Goal: Task Accomplishment & Management: Manage account settings

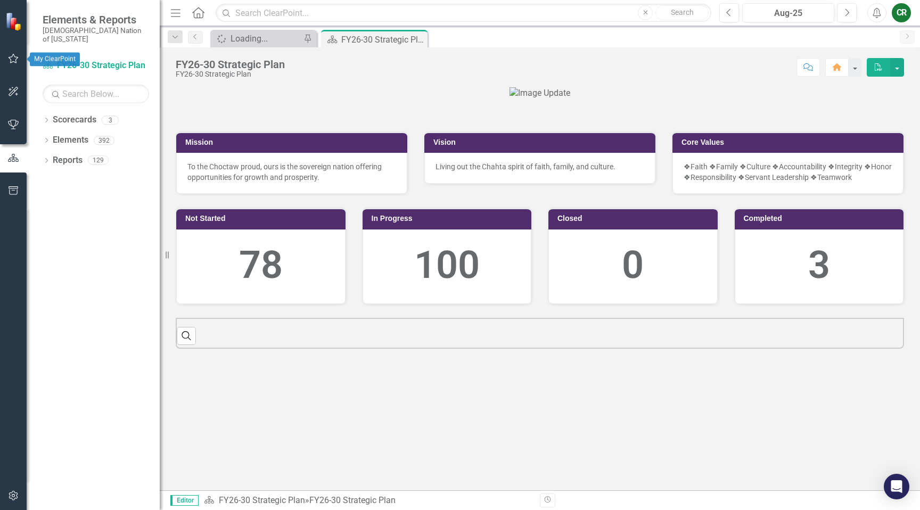
click at [11, 58] on icon "button" at bounding box center [13, 58] width 11 height 9
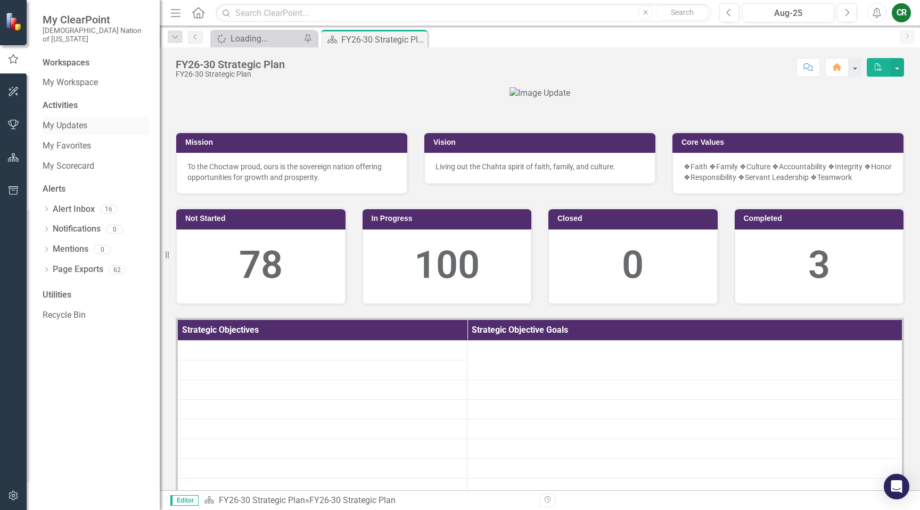
click at [73, 121] on link "My Updates" at bounding box center [96, 126] width 107 height 12
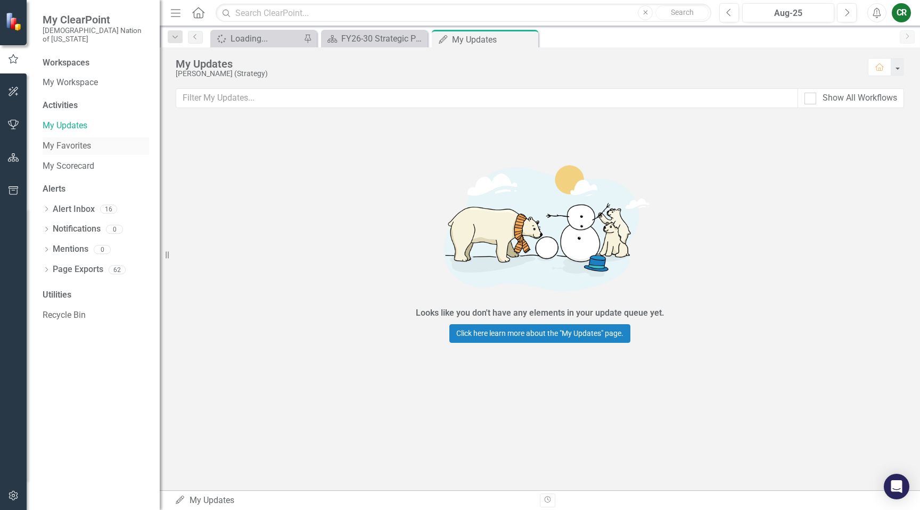
click at [74, 140] on link "My Favorites" at bounding box center [96, 146] width 107 height 12
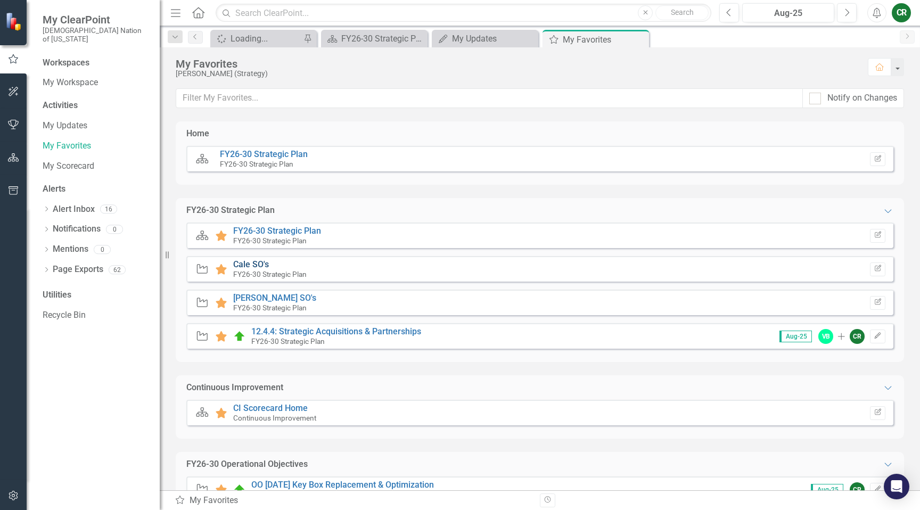
click at [248, 263] on link "Cale SO's" at bounding box center [251, 264] width 36 height 10
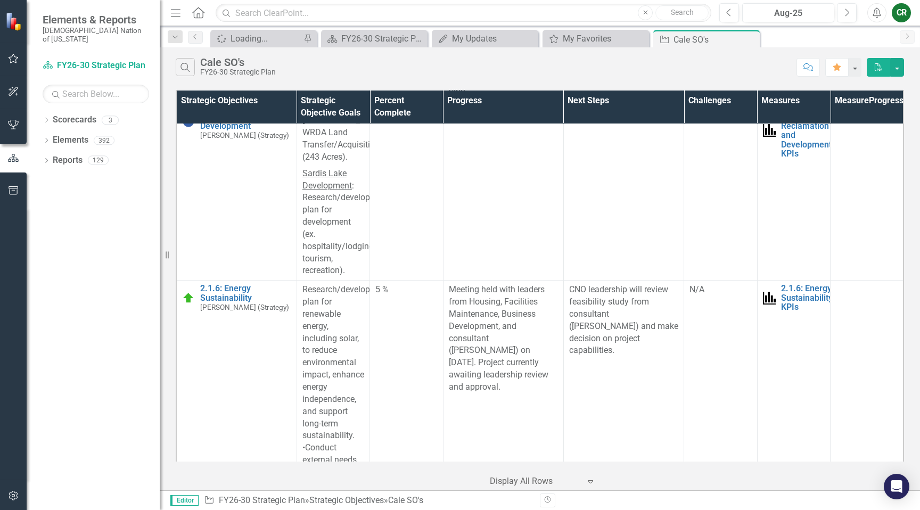
scroll to position [3021, 0]
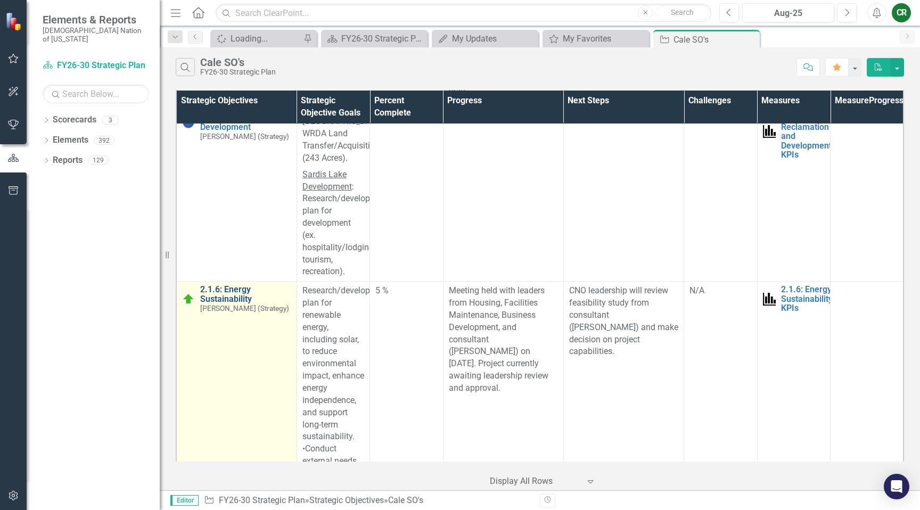
click at [207, 285] on link "2.1.6: Energy Sustainability" at bounding box center [245, 294] width 91 height 19
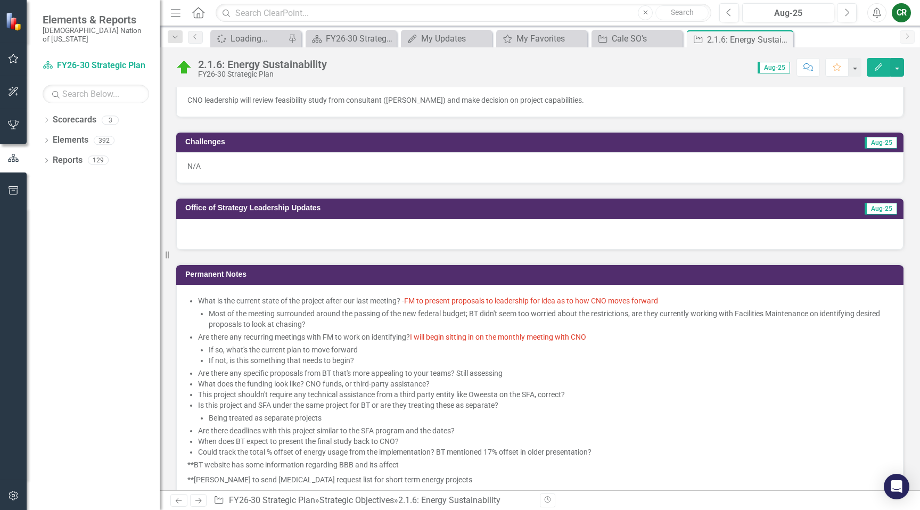
scroll to position [469, 0]
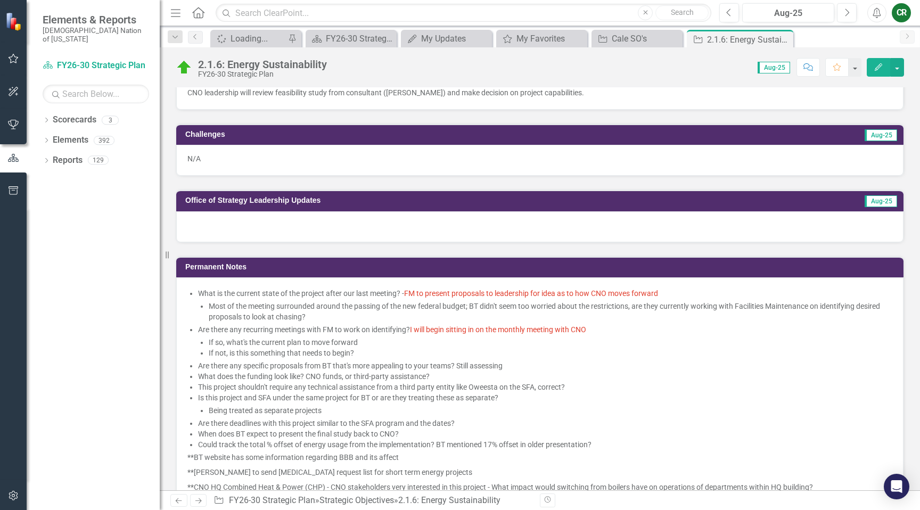
click at [195, 296] on span "What is the current state of the project after our last meeting? - FM to presen…" at bounding box center [539, 412] width 705 height 249
click at [201, 295] on li "What is the current state of the project after our last meeting? - FM to presen…" at bounding box center [545, 305] width 695 height 34
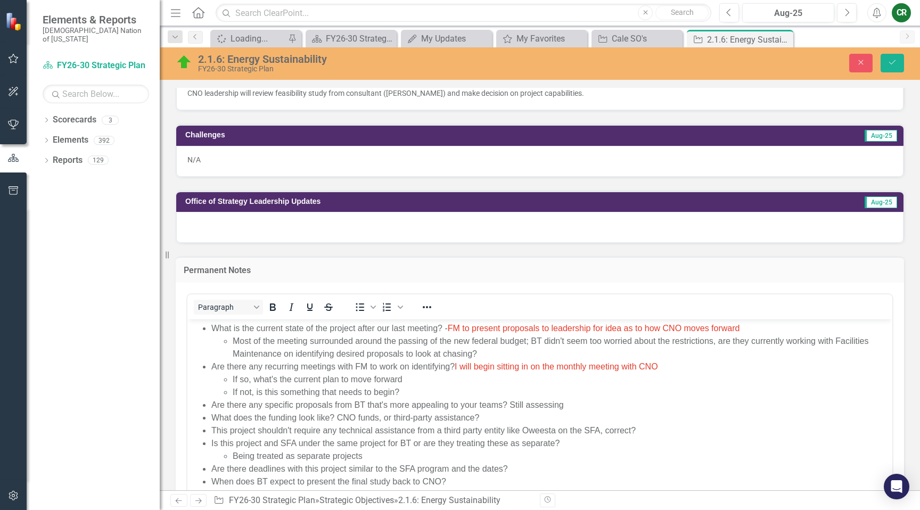
scroll to position [0, 0]
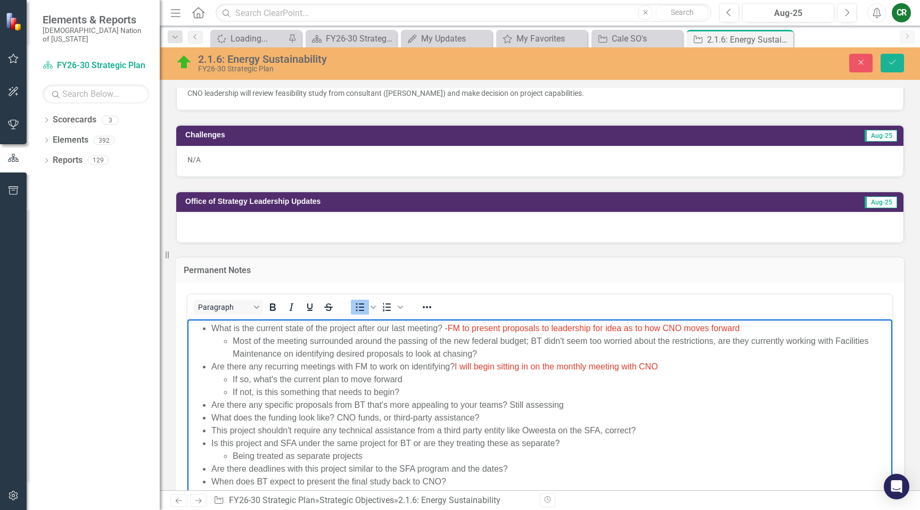
click at [211, 325] on li "What is the current state of the project after our last meeting? - FM to presen…" at bounding box center [550, 341] width 679 height 38
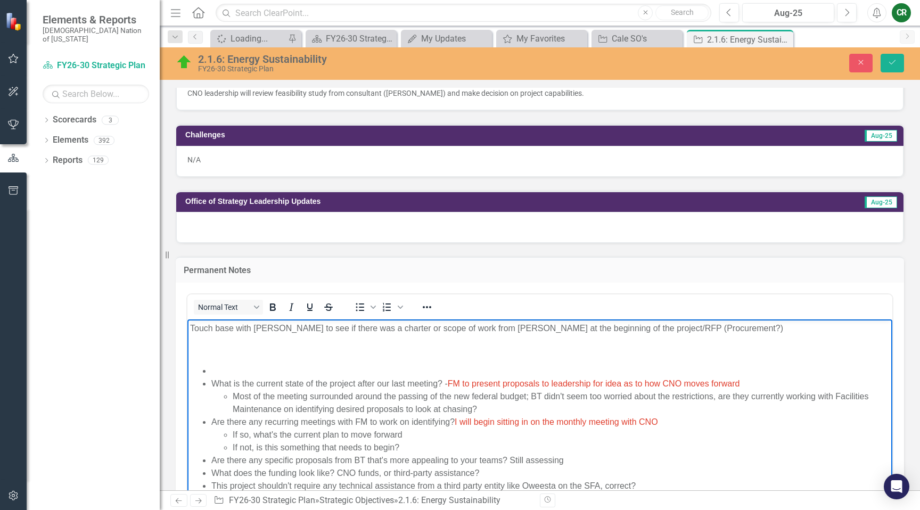
scroll to position [698, 0]
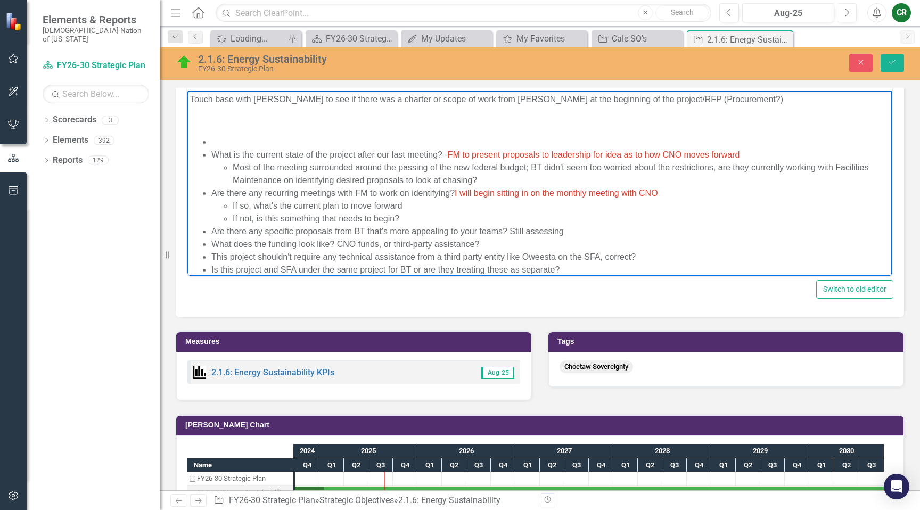
click at [209, 116] on p "Rich Text Area. Press ALT-0 for help." at bounding box center [540, 120] width 700 height 13
click at [908, 68] on div "Close Save" at bounding box center [761, 63] width 301 height 19
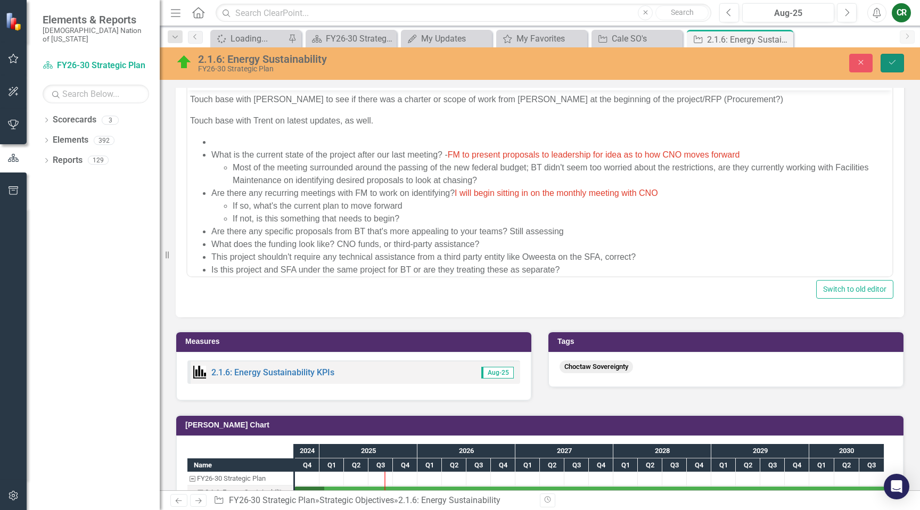
click at [895, 65] on icon "Save" at bounding box center [893, 62] width 10 height 7
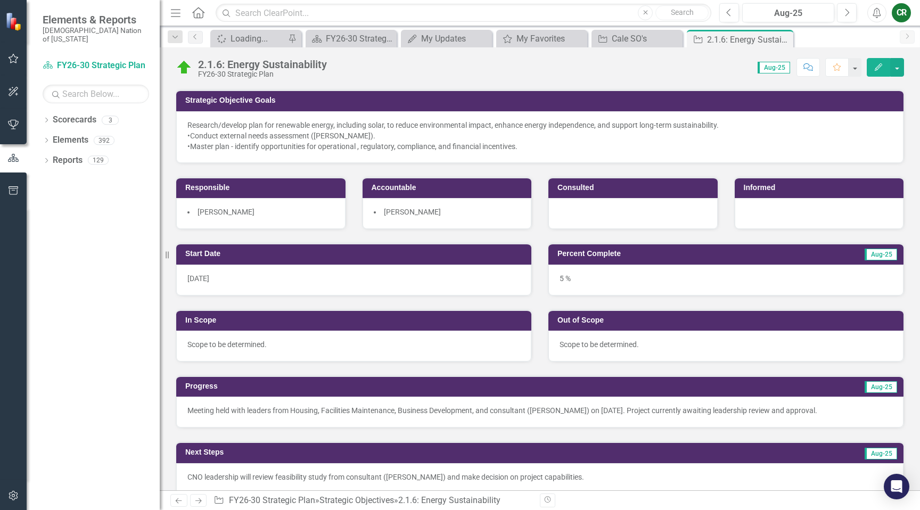
scroll to position [85, 0]
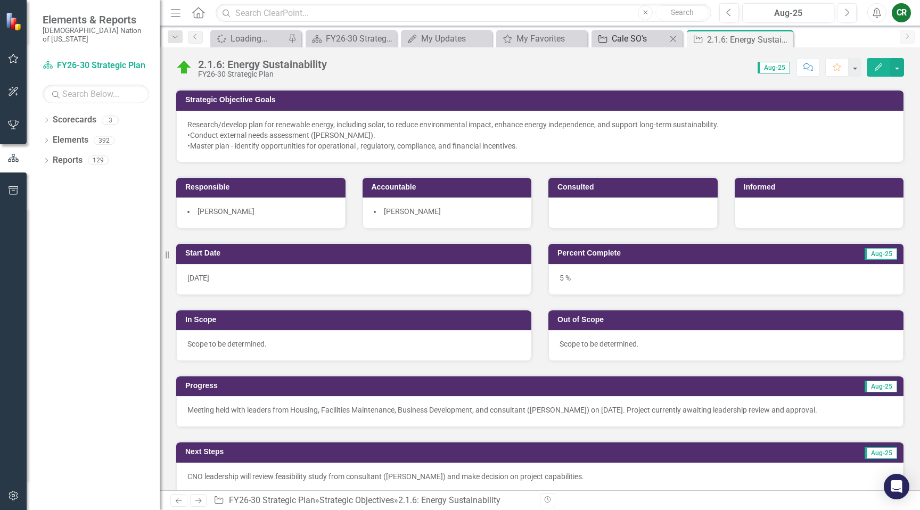
click at [625, 41] on div "Cale SO's" at bounding box center [639, 38] width 55 height 13
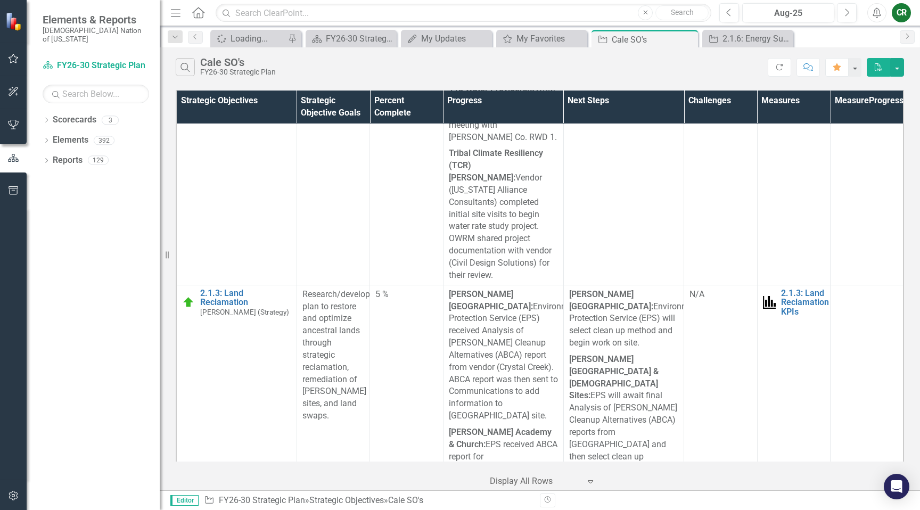
scroll to position [2331, 0]
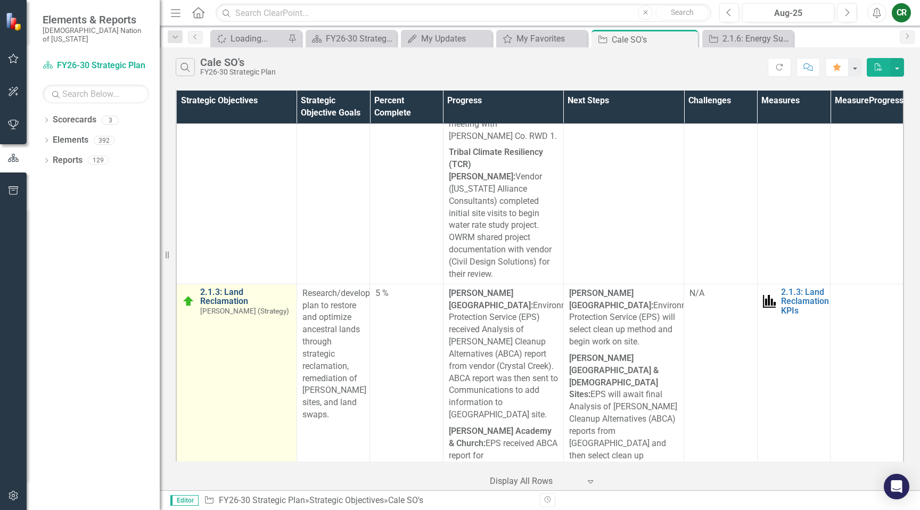
click at [235, 288] on link "2.1.3: Land Reclamation" at bounding box center [245, 297] width 91 height 19
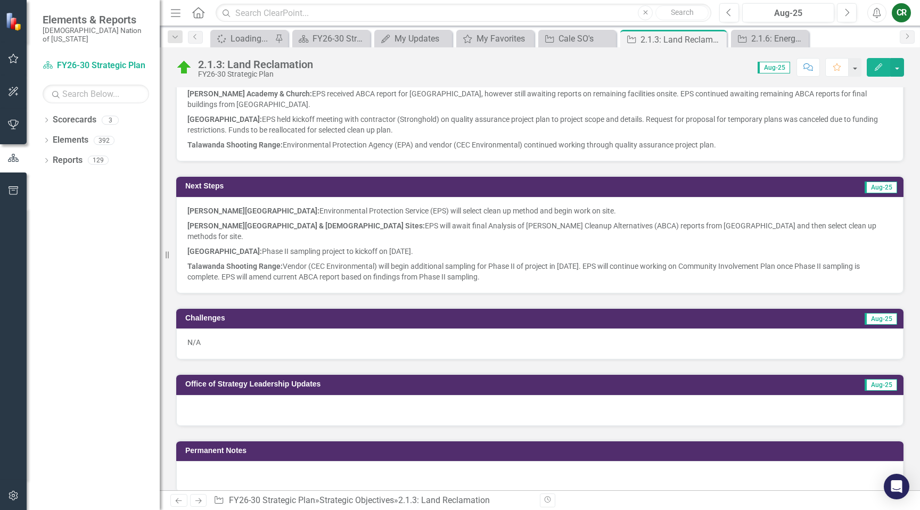
scroll to position [404, 0]
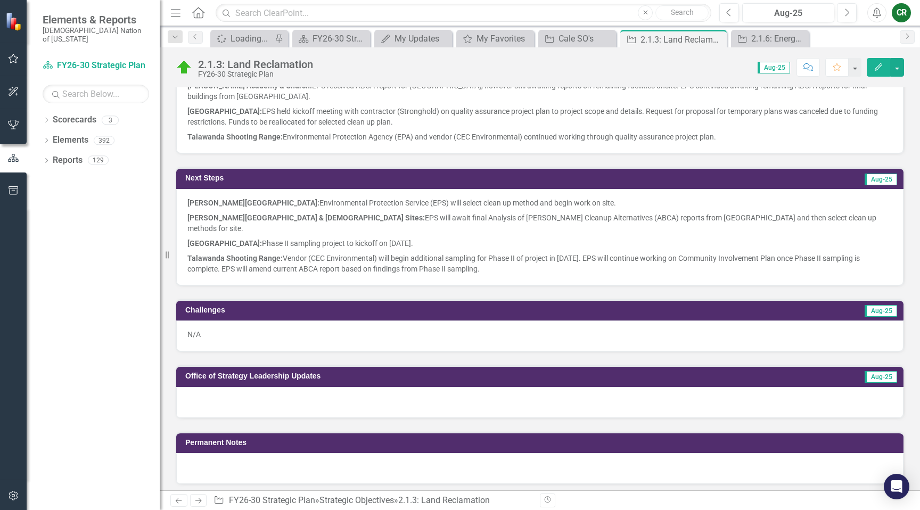
click at [244, 453] on div at bounding box center [540, 468] width 728 height 31
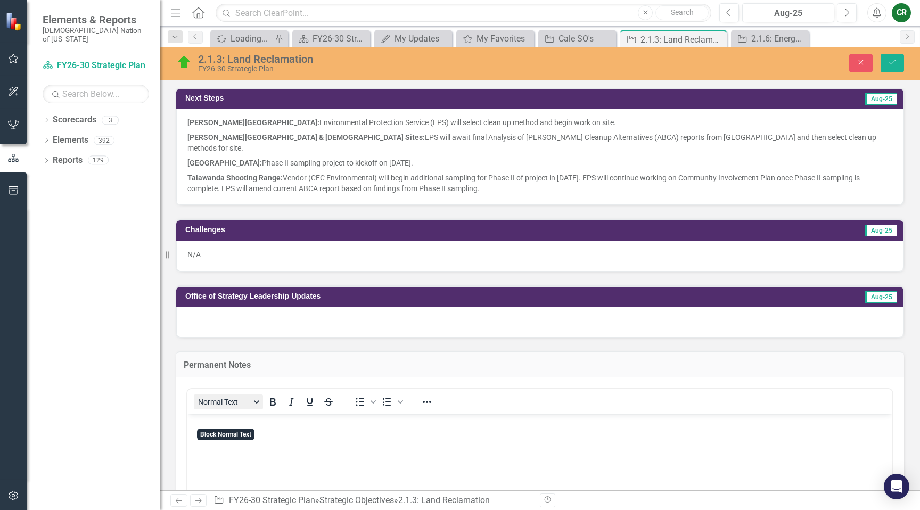
scroll to position [513, 0]
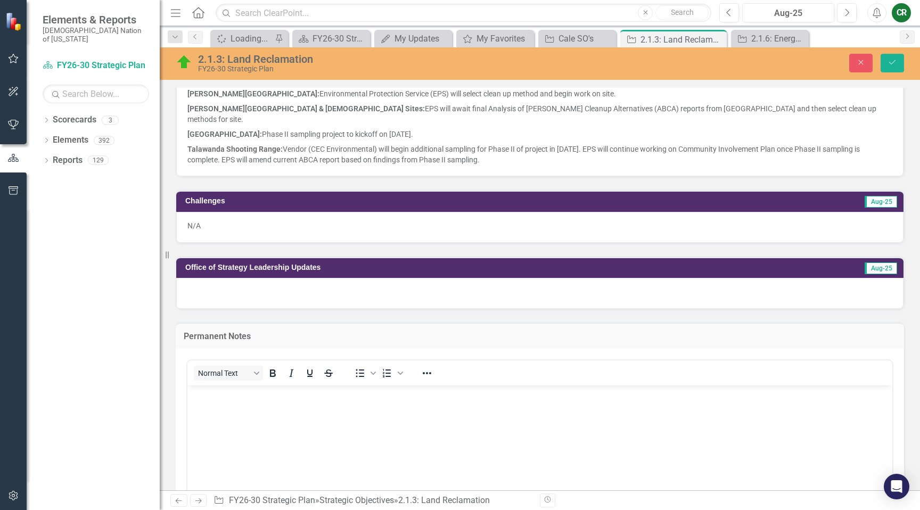
click at [243, 395] on p "Rich Text Area. Press ALT-0 for help." at bounding box center [540, 394] width 700 height 13
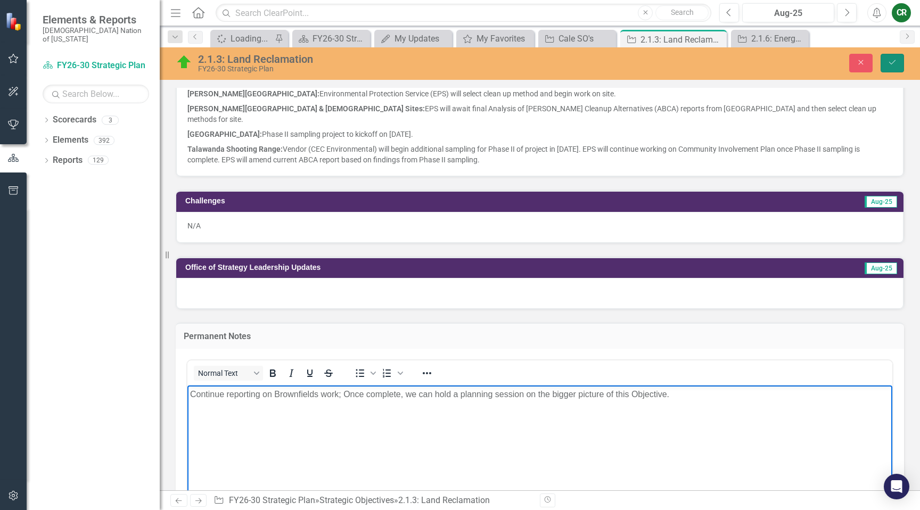
click at [899, 67] on button "Save" at bounding box center [892, 63] width 23 height 19
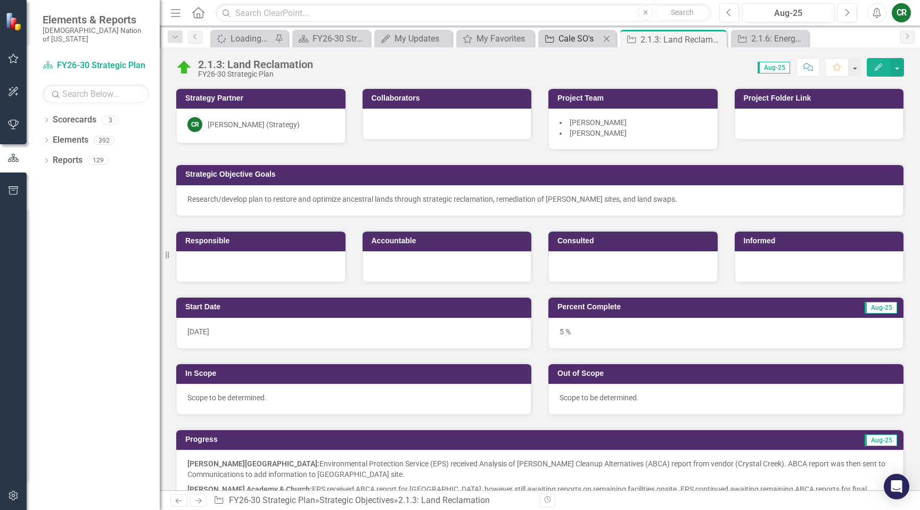
click at [582, 35] on div "Cale SO's" at bounding box center [580, 38] width 42 height 13
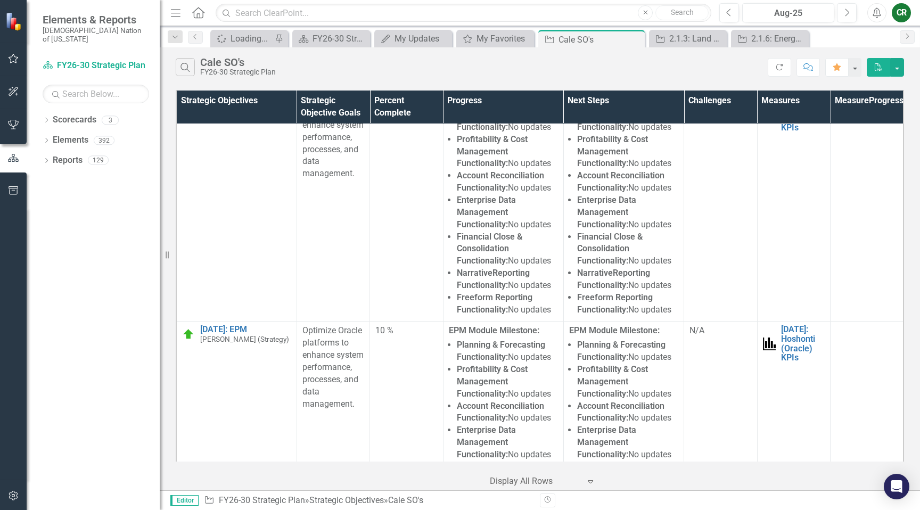
scroll to position [6397, 0]
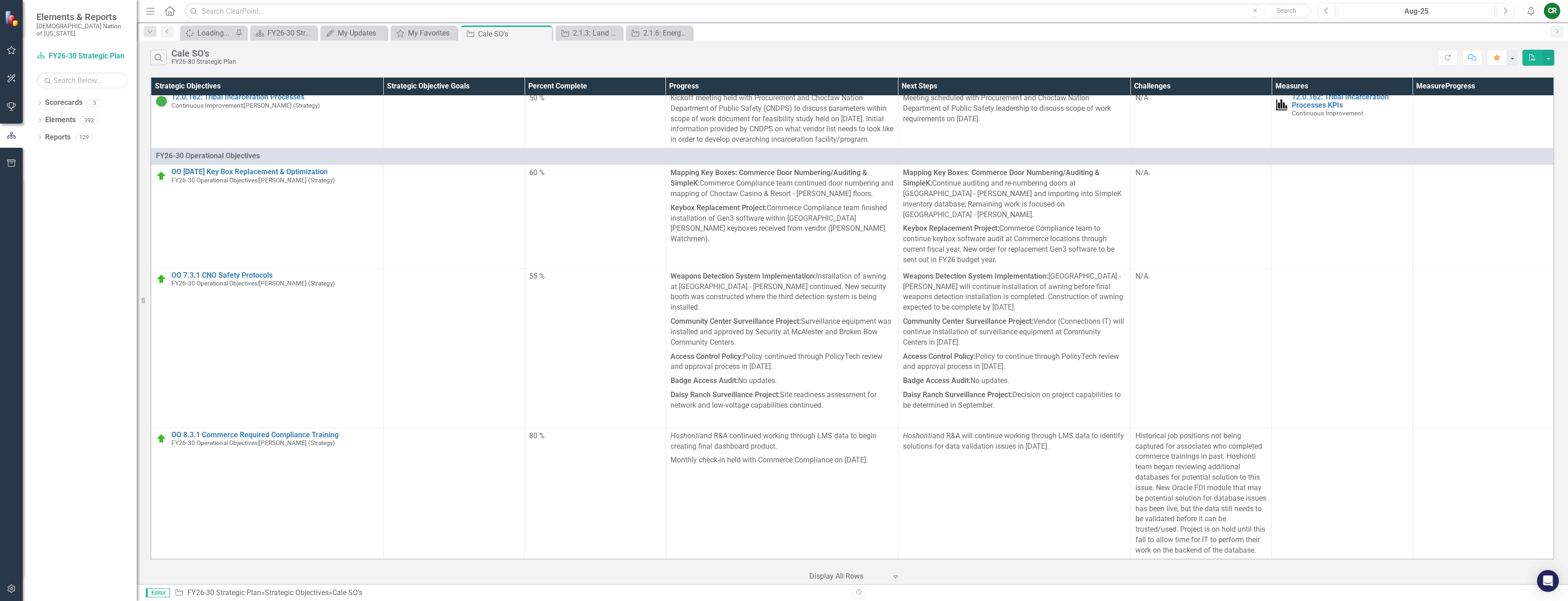
scroll to position [3502, 0]
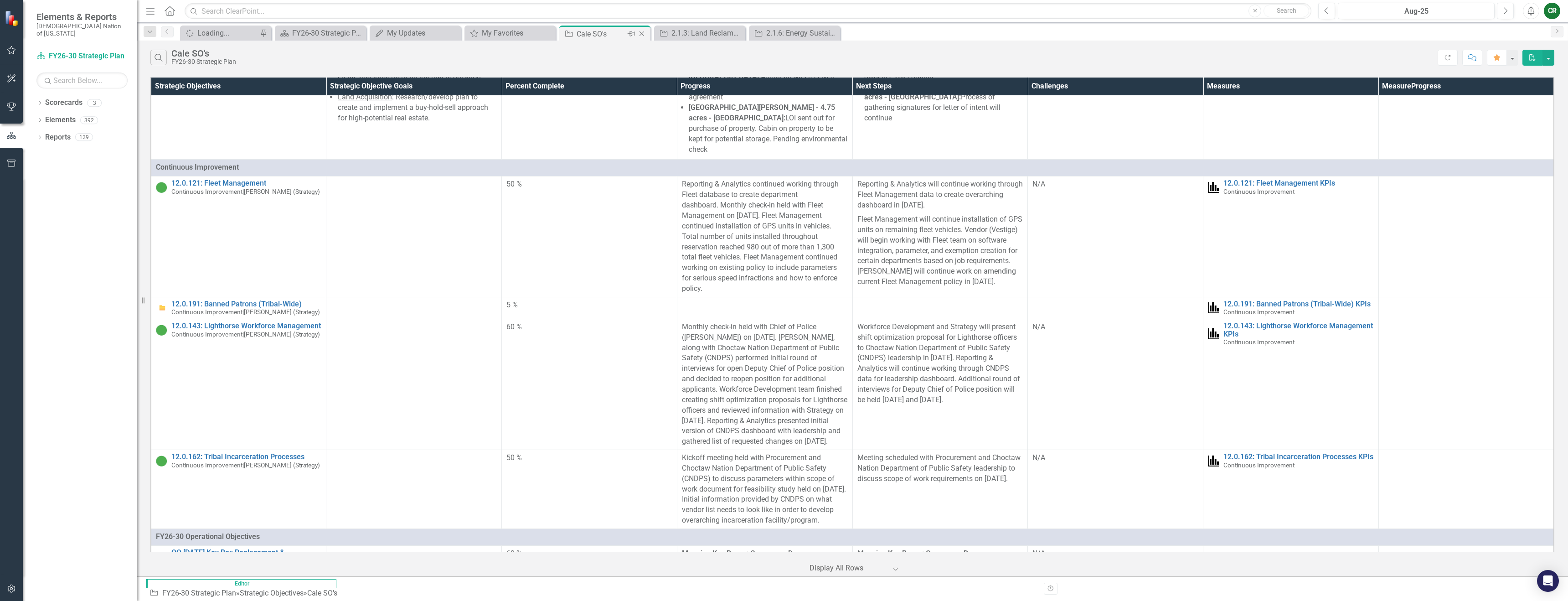
click at [584, 37] on div "Cale SO's" at bounding box center [601, 33] width 49 height 11
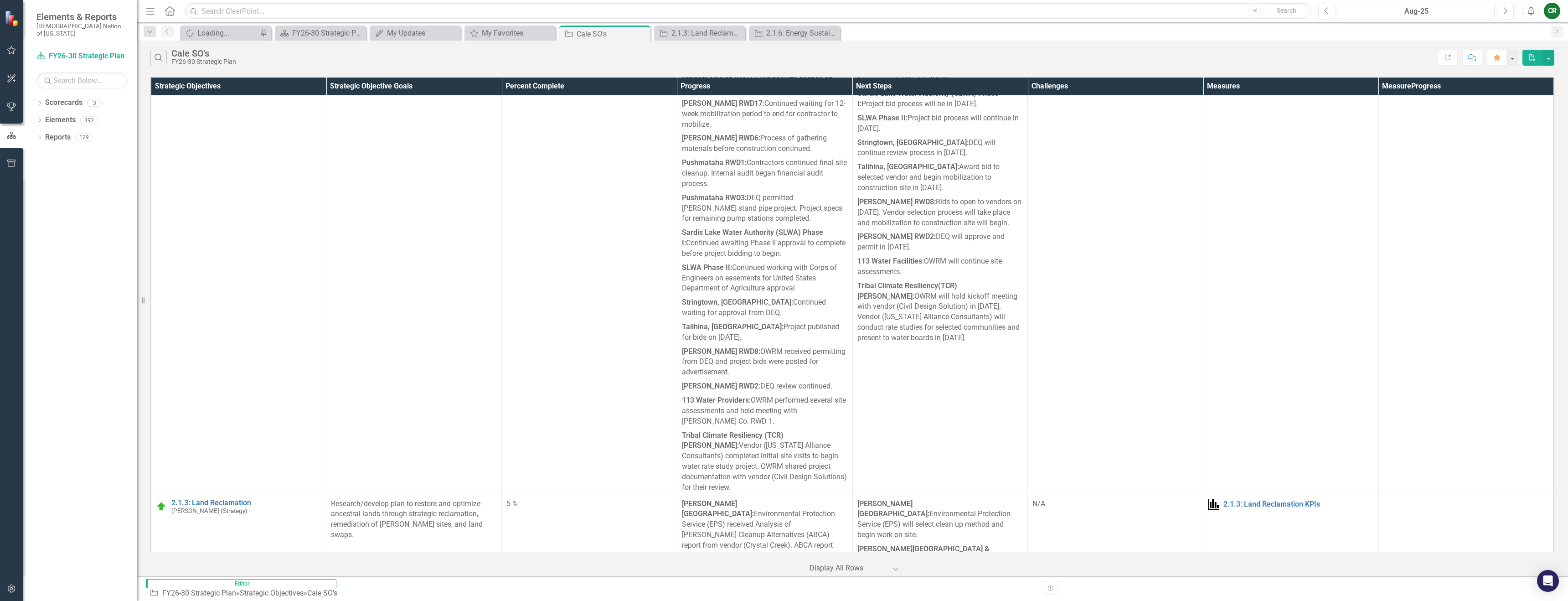
scroll to position [809, 0]
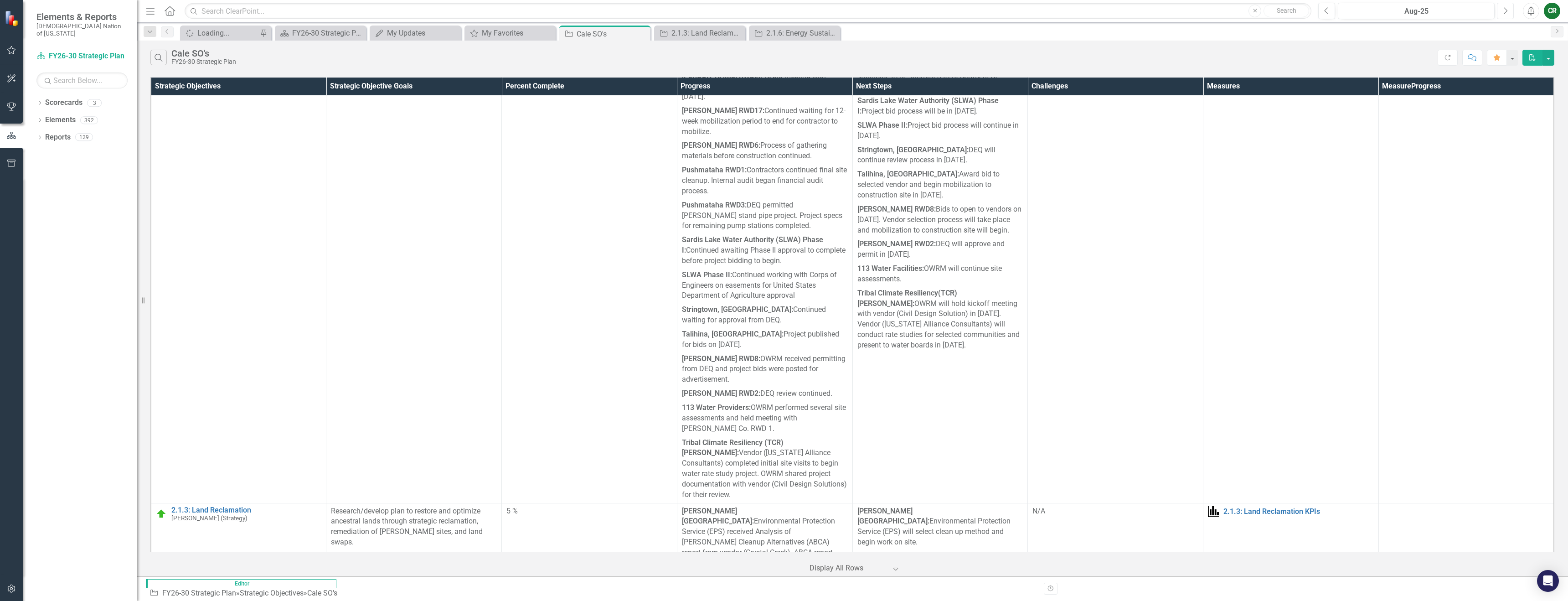
click at [787, 8] on icon "button" at bounding box center [1506, 10] width 3 height 6
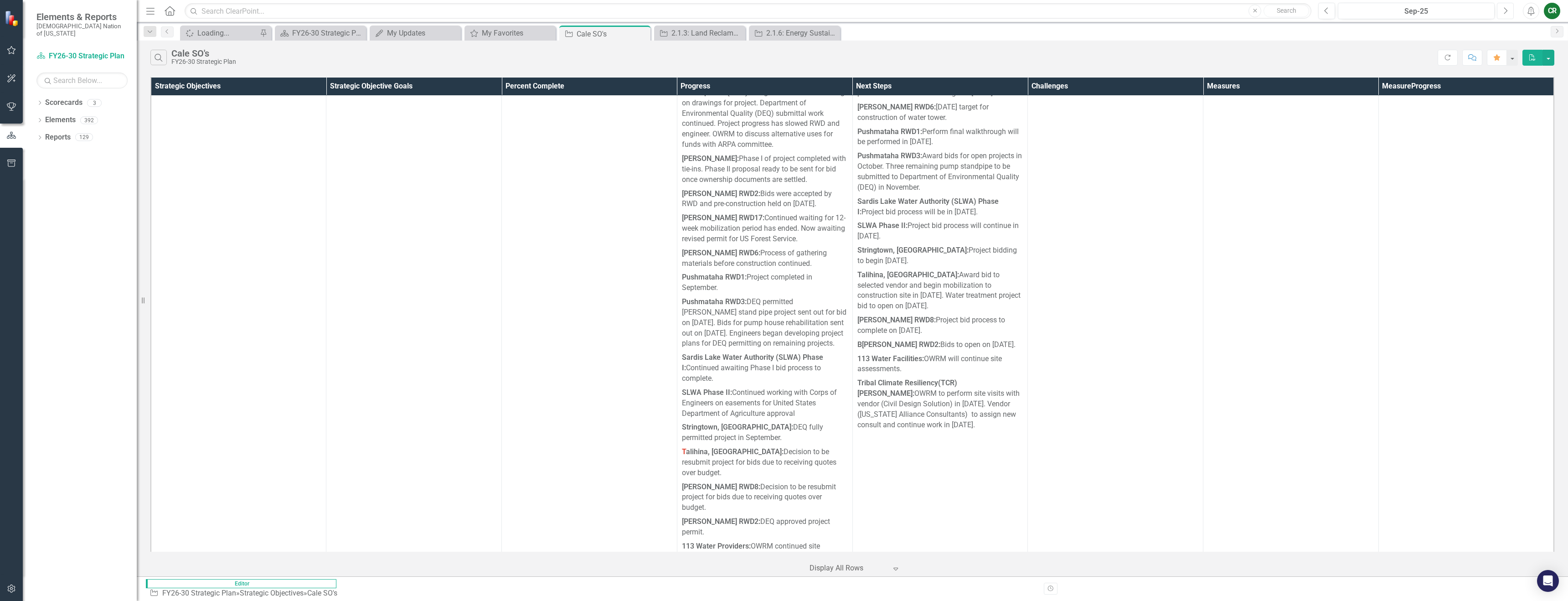
scroll to position [826, 0]
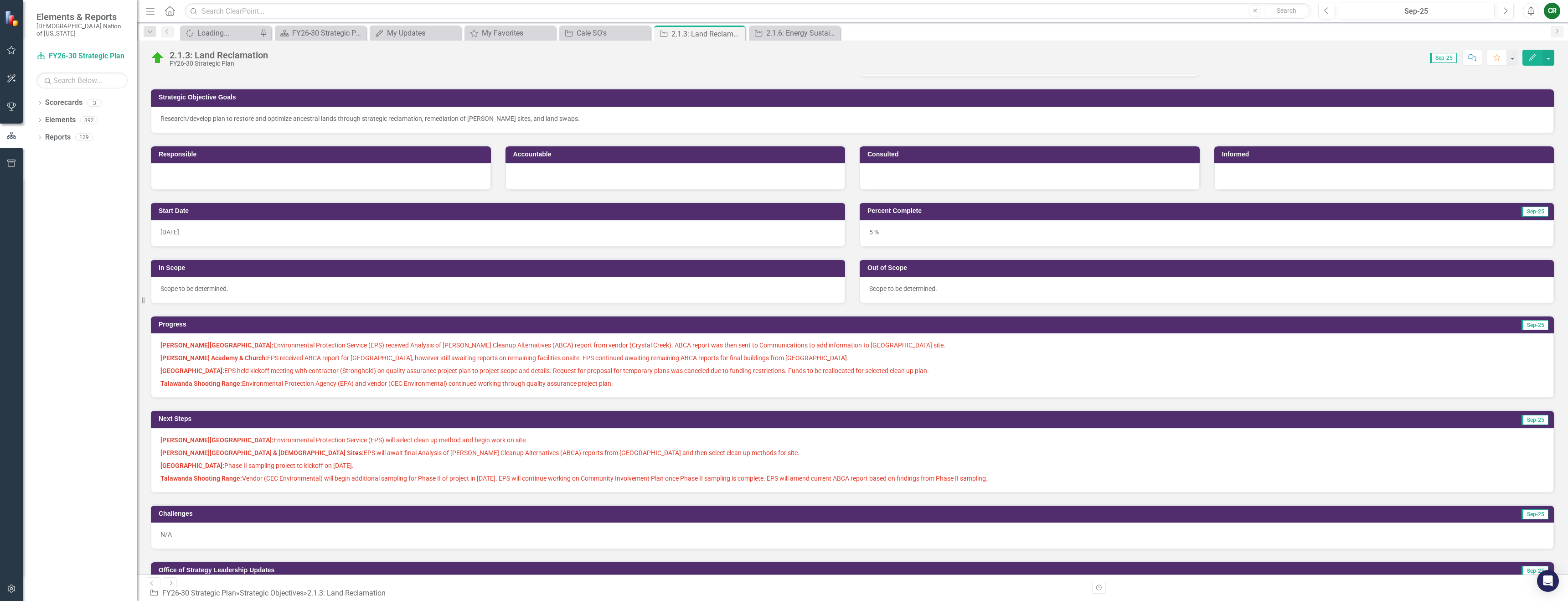
scroll to position [80, 0]
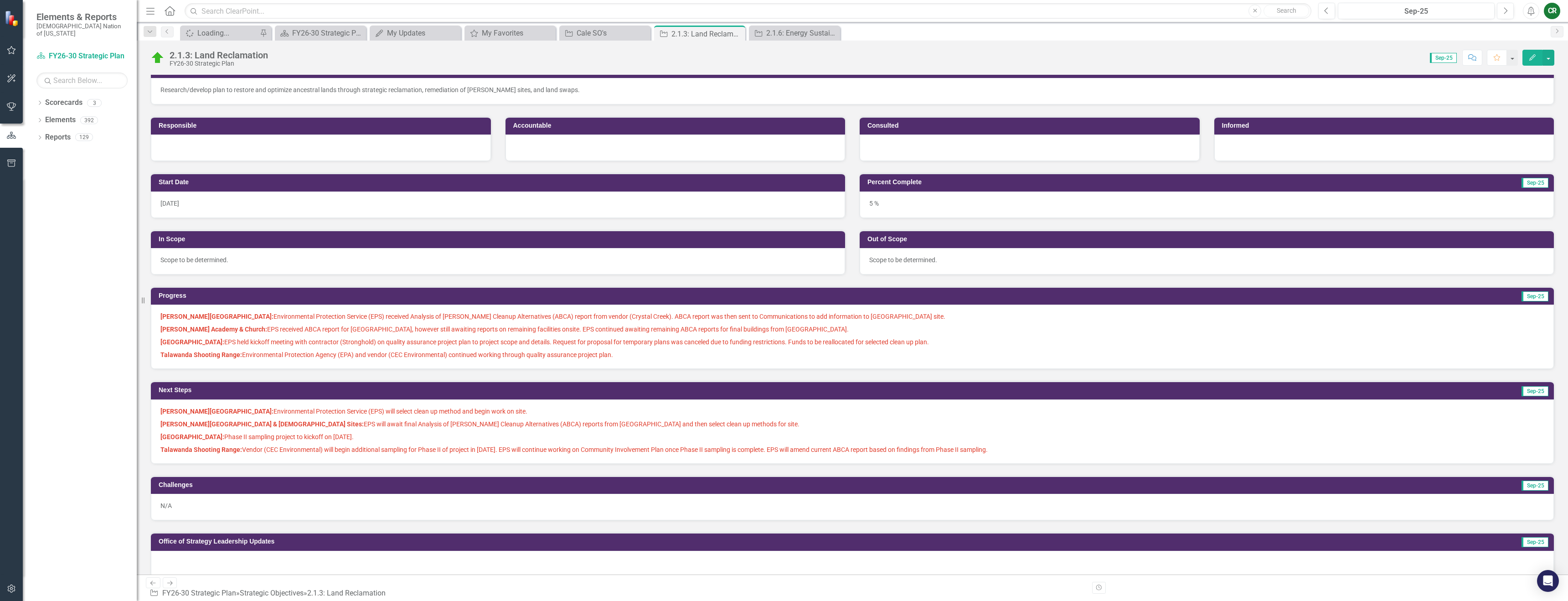
click at [293, 355] on span "Talawanda Shooting Range: Environmental Protection Agency (EPA) and vendor (CEC…" at bounding box center [386, 354] width 453 height 8
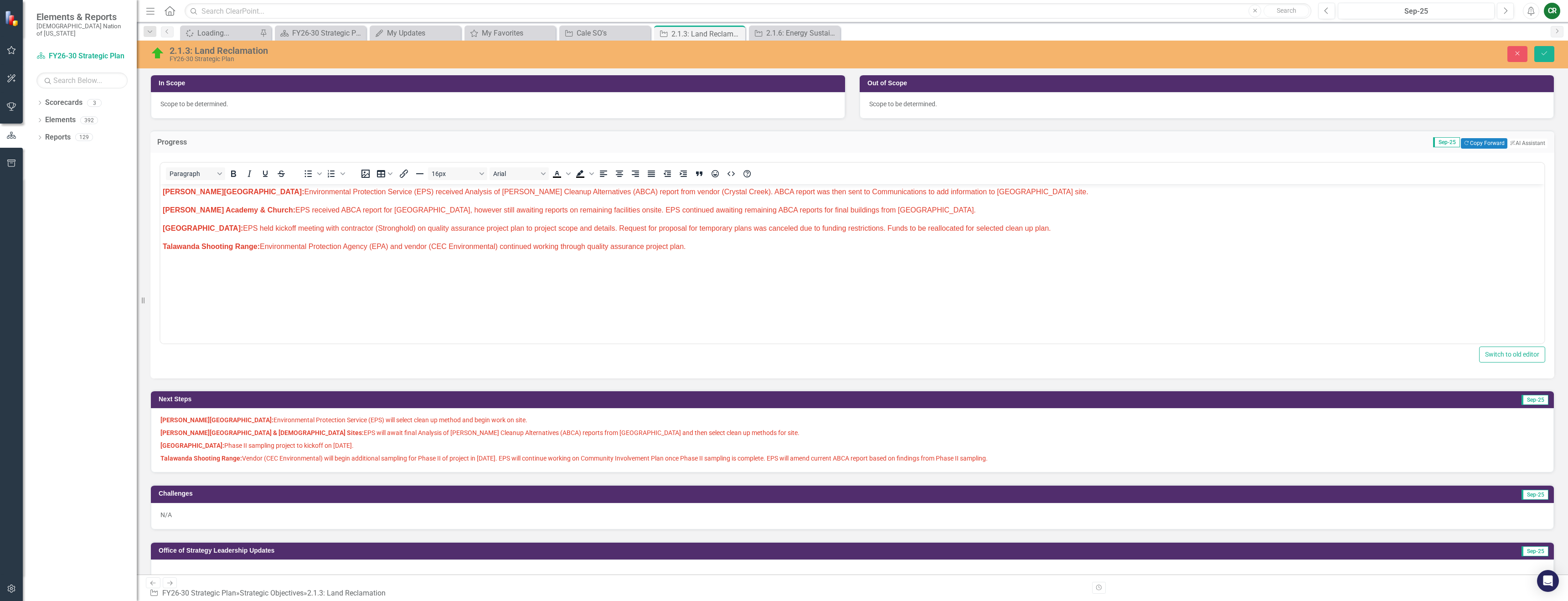
scroll to position [254, 0]
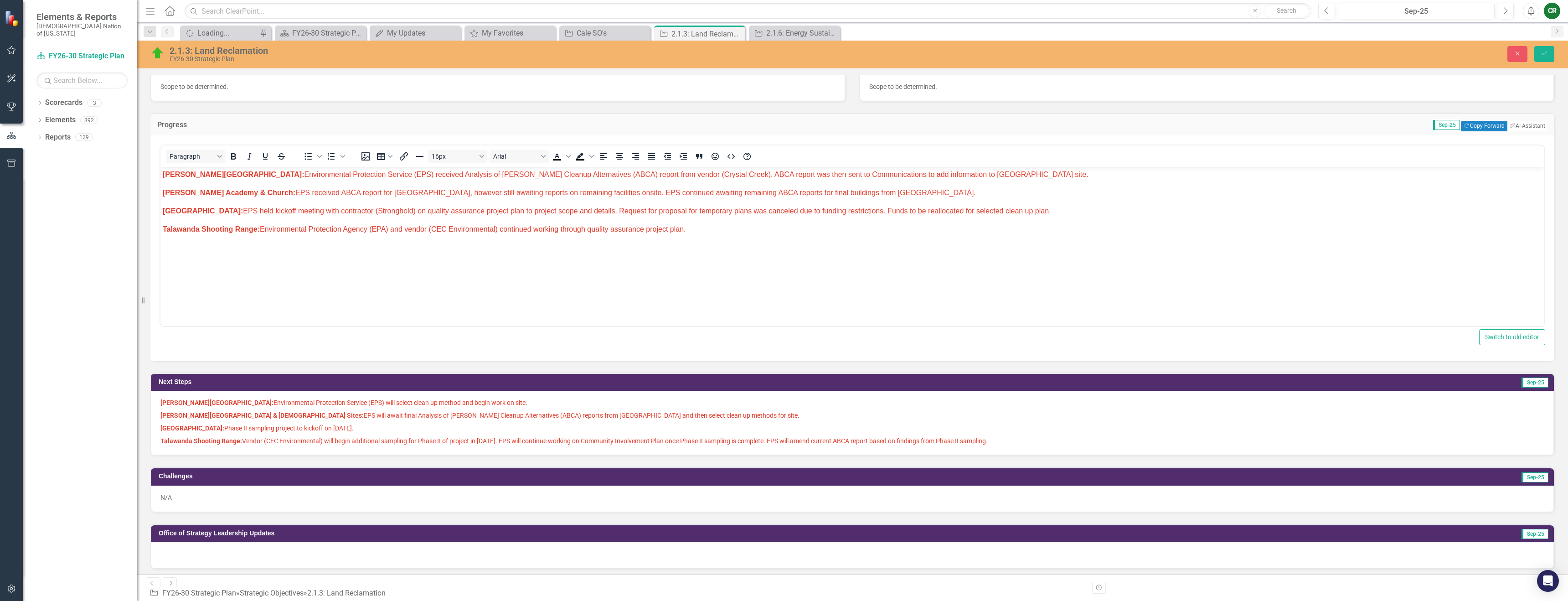
click at [295, 431] on span "Old Talihina Hospital: Phase II sampling project to kickoff on September 22, 20…" at bounding box center [257, 428] width 193 height 8
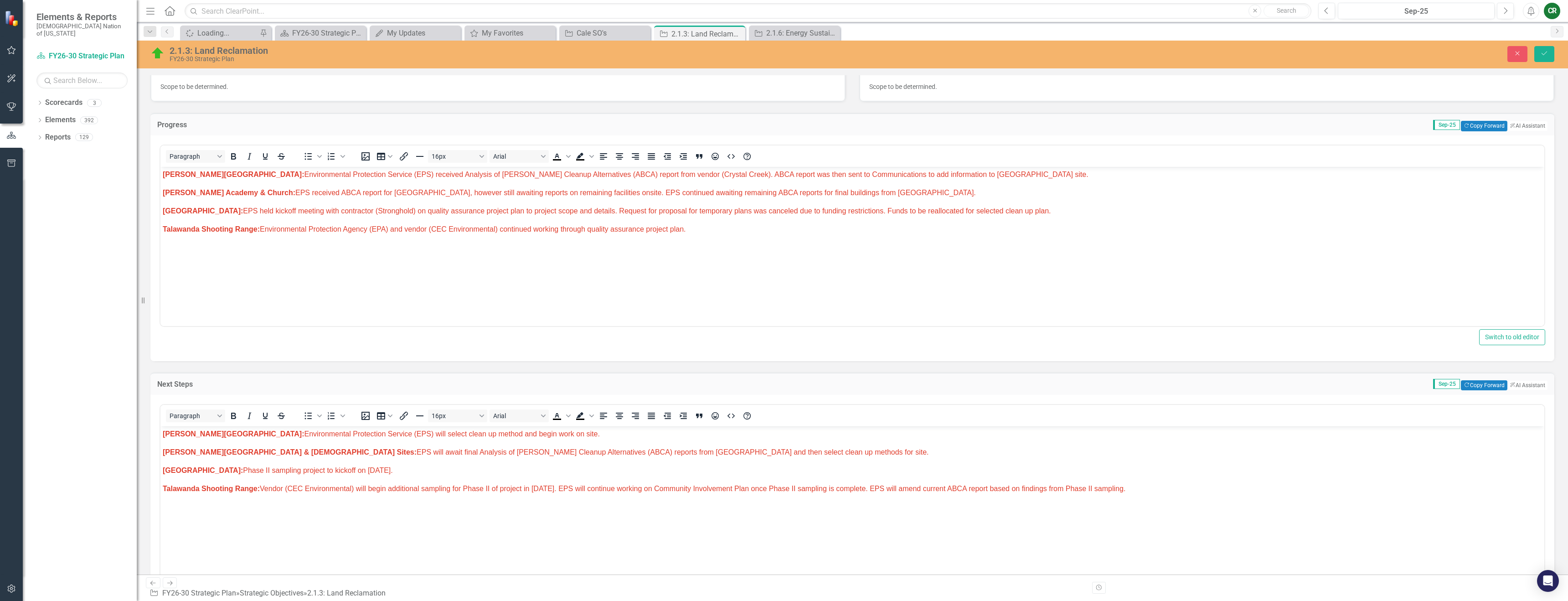
scroll to position [0, 0]
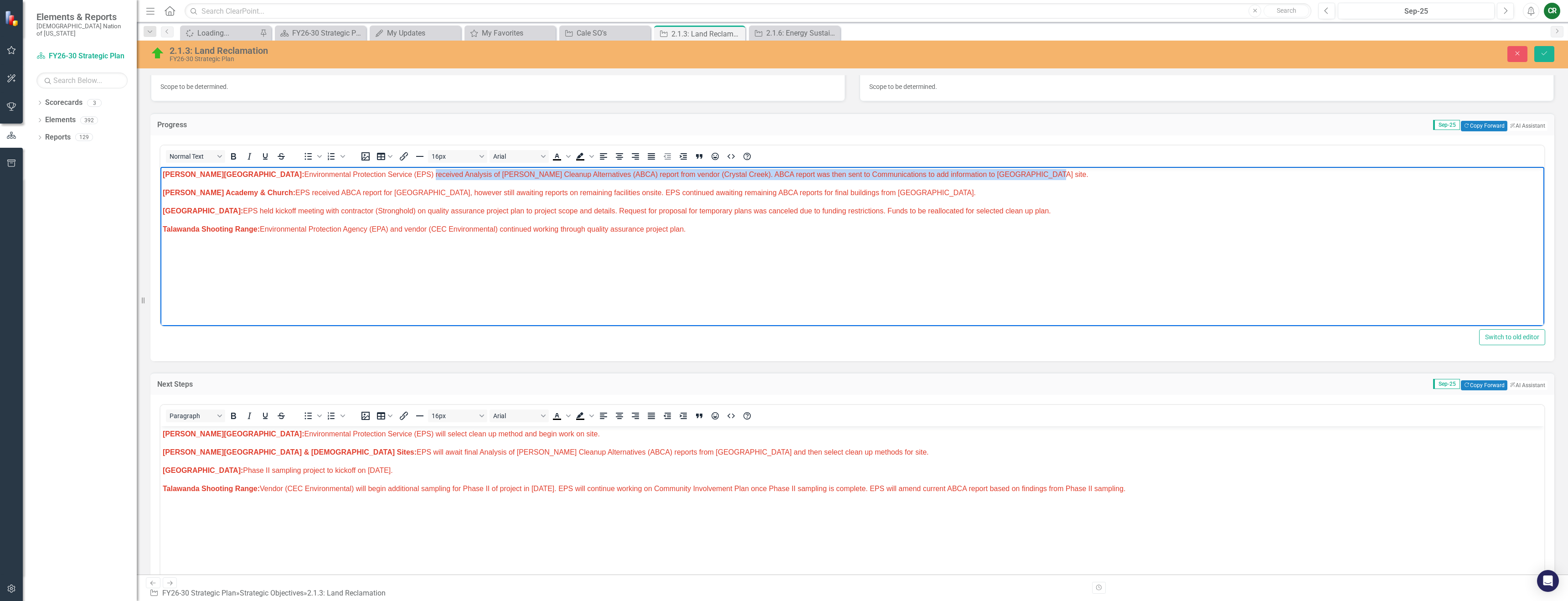
drag, startPoint x: 947, startPoint y: 175, endPoint x: 350, endPoint y: 175, distance: 597.0
click at [348, 175] on p "Homer Chapel: Environmental Protection Service (EPS) received Analysis of Brown…" at bounding box center [852, 174] width 1380 height 11
click at [354, 178] on p "Homer Chapel: Environmental Protection Service (EPS) received Analysis of Brown…" at bounding box center [852, 174] width 1380 height 11
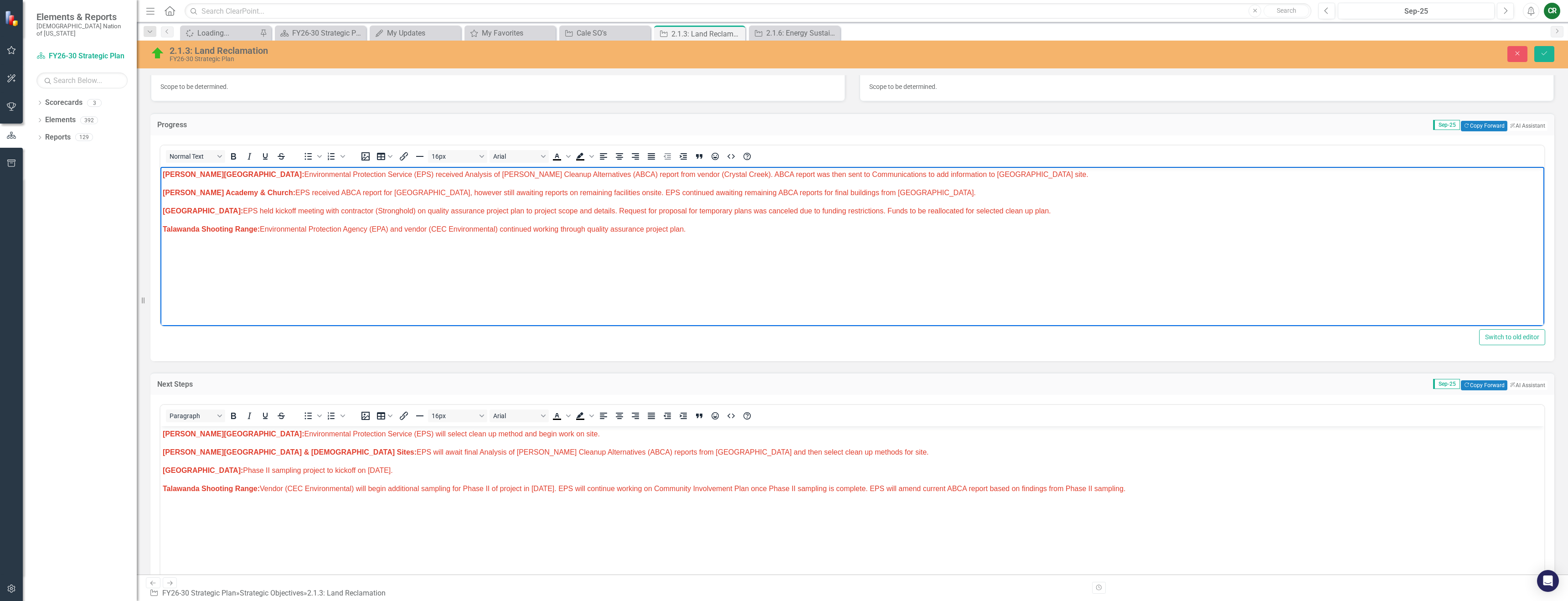
click at [347, 176] on span "Homer Chapel: Environmental Protection Service (EPS) received Analysis of Brown…" at bounding box center [626, 174] width 926 height 8
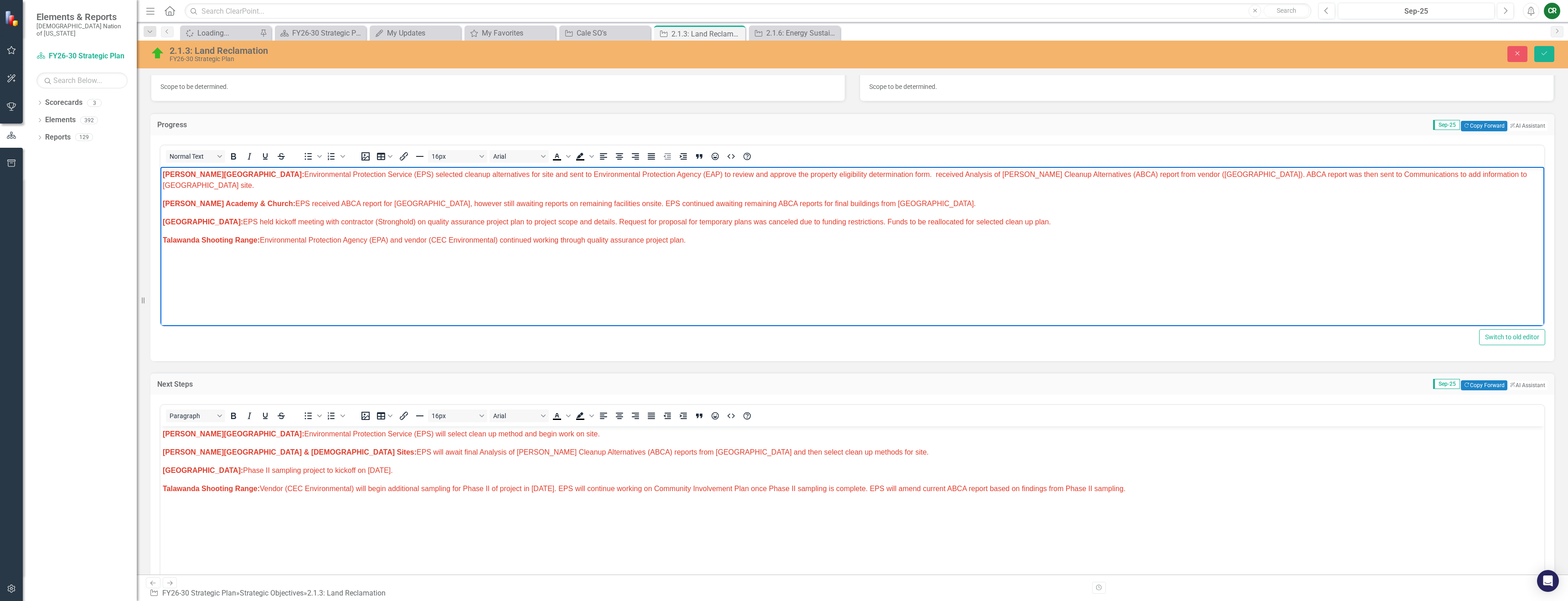
click at [787, 174] on span "Homer Chapel: Environmental Protection Service (EPS) selected cleanup alternati…" at bounding box center [845, 180] width 1364 height 19
click at [787, 174] on span "Homer Chapel: Environmental Protection Service (EPS) selected cleanup alternati…" at bounding box center [852, 180] width 1378 height 19
drag, startPoint x: 1185, startPoint y: 174, endPoint x: 1441, endPoint y: 175, distance: 256.0
click at [787, 175] on span "Homer Chapel: Environmental Protection Service (EPS) selected cleanup alternati…" at bounding box center [852, 180] width 1378 height 19
click at [787, 198] on p "Wheelock Academy & Church: EPS received ABCA report for Pushmataha Hall buildin…" at bounding box center [852, 203] width 1380 height 11
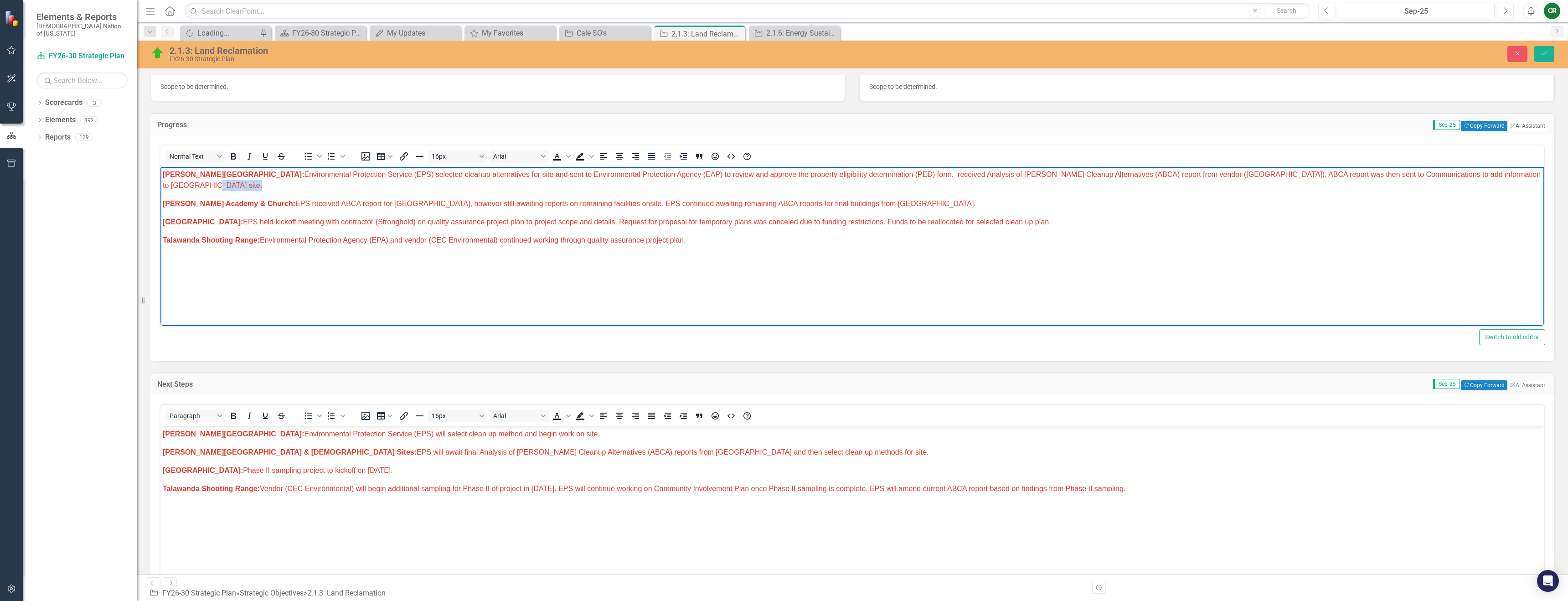
drag, startPoint x: 1476, startPoint y: 178, endPoint x: 1339, endPoint y: 182, distance: 137.1
click at [787, 183] on body "Homer Chapel: Environmental Protection Service (EPS) selected cleanup alternati…" at bounding box center [852, 235] width 1384 height 137
drag, startPoint x: 1359, startPoint y: 174, endPoint x: 1375, endPoint y: 174, distance: 16.0
click at [787, 174] on span "Homer Chapel: Environmental Protection Service (EPS) selected cleanup alternati…" at bounding box center [852, 180] width 1378 height 19
click at [787, 176] on span "Homer Chapel: Environmental Protection Service (EPS) selected cleanup alternati…" at bounding box center [848, 180] width 1372 height 19
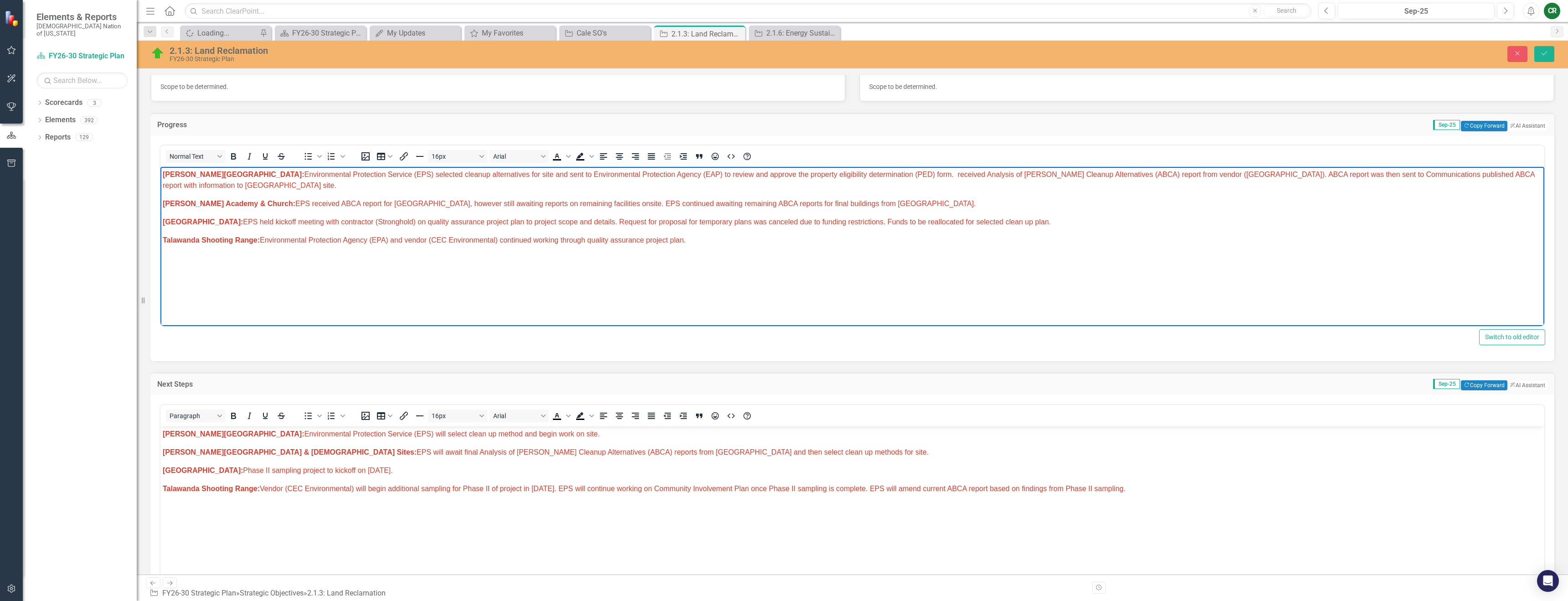
click at [787, 205] on body "Homer Chapel: Environmental Protection Service (EPS) selected cleanup alternati…" at bounding box center [852, 235] width 1384 height 137
click at [787, 174] on div "Normal Text To open the popup, press Shift+Enter To open the popup, press Shift…" at bounding box center [852, 248] width 1404 height 226
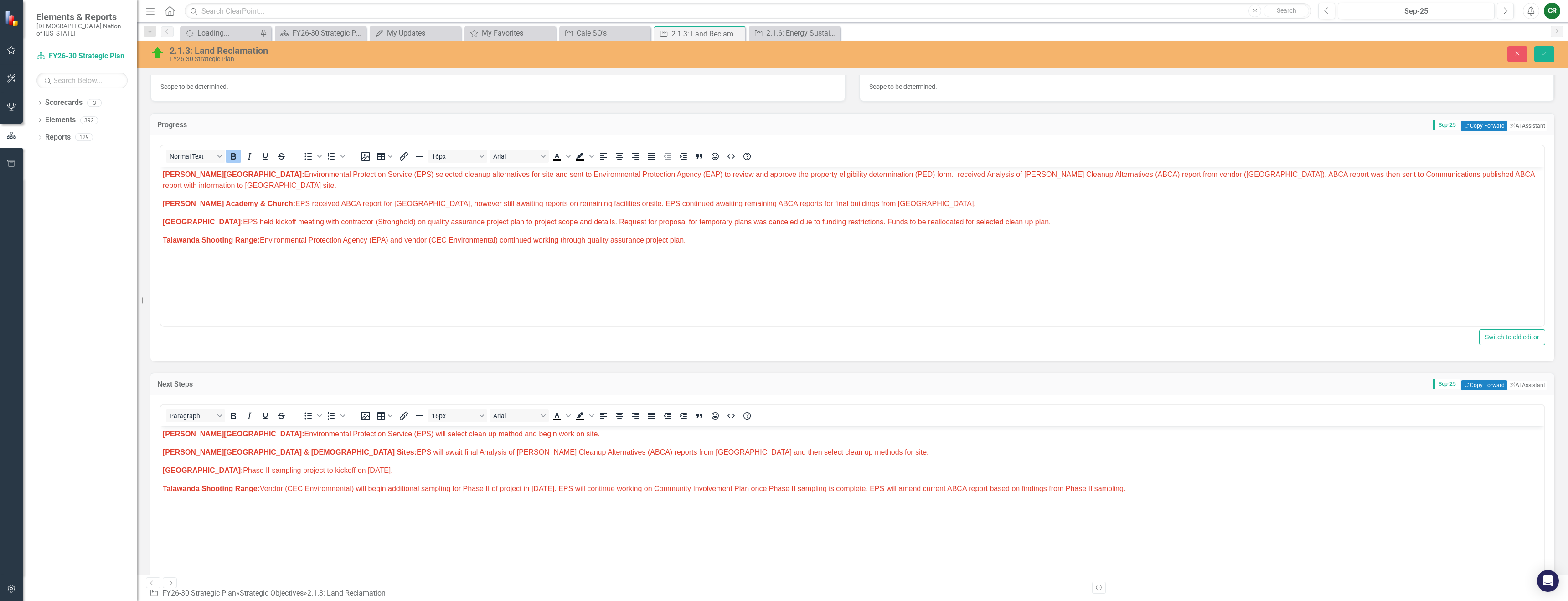
click at [787, 174] on p "Homer Chapel: Environmental Protection Service (EPS) selected cleanup alternati…" at bounding box center [852, 180] width 1380 height 22
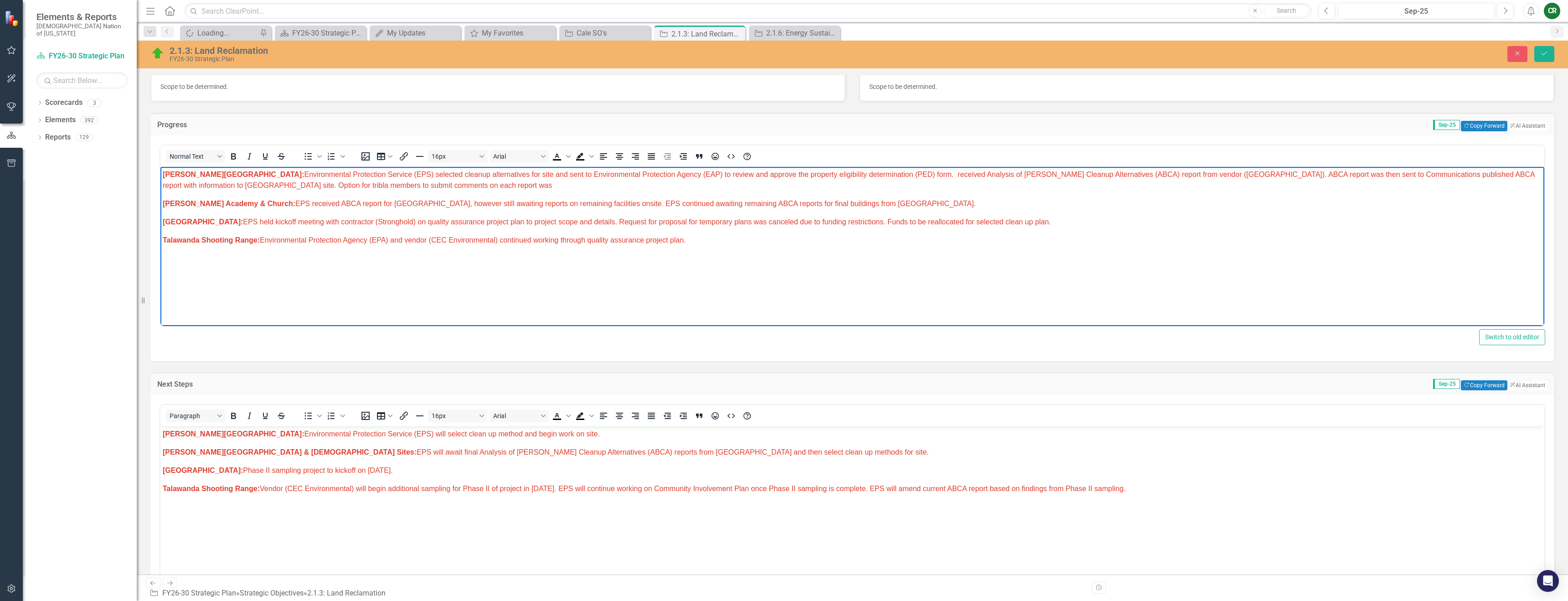
drag, startPoint x: 211, startPoint y: 184, endPoint x: 249, endPoint y: 190, distance: 38.5
click at [212, 184] on span "Homer Chapel: Environmental Protection Service (EPS) selected cleanup alternati…" at bounding box center [848, 180] width 1372 height 19
click at [402, 183] on p "Homer Chapel: Environmental Protection Service (EPS) selected cleanup alternati…" at bounding box center [852, 180] width 1380 height 22
drag, startPoint x: 1180, startPoint y: 176, endPoint x: 871, endPoint y: 175, distance: 309.0
click at [787, 175] on span "Homer Chapel: Environmental Protection Service (EPS) selected cleanup alternati…" at bounding box center [848, 180] width 1372 height 19
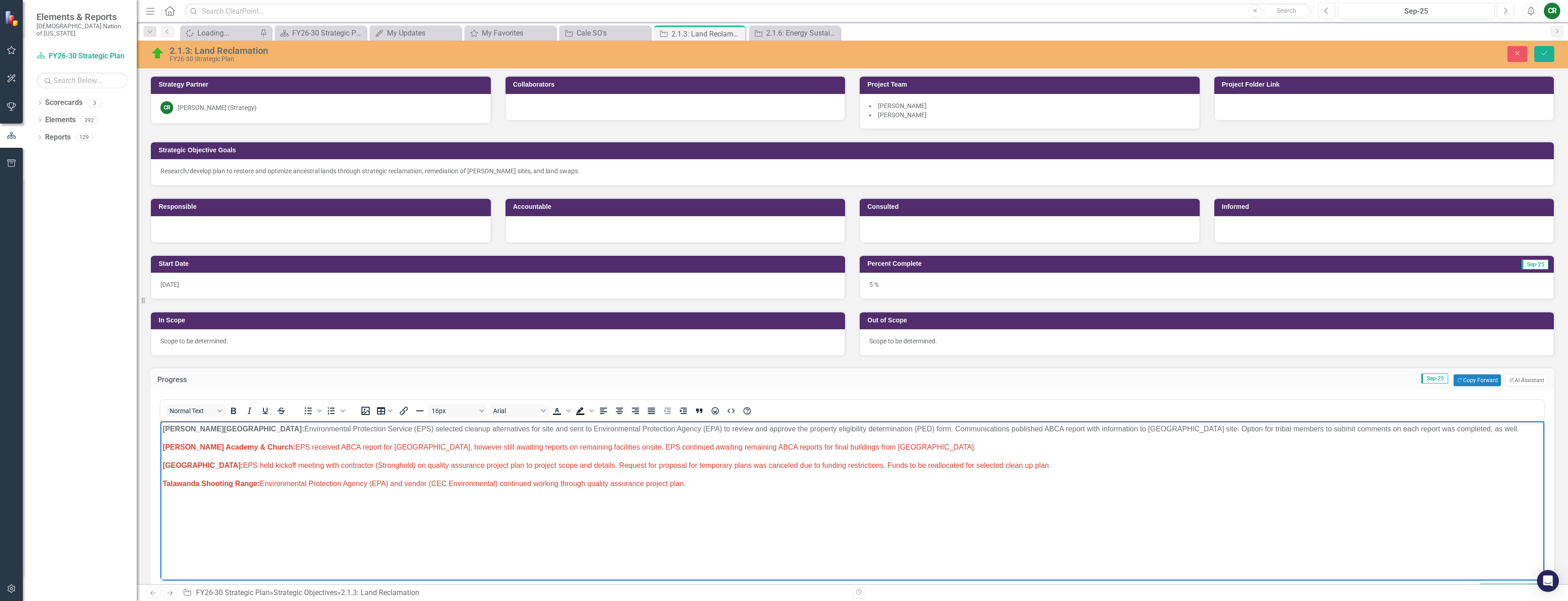
scroll to position [254, 0]
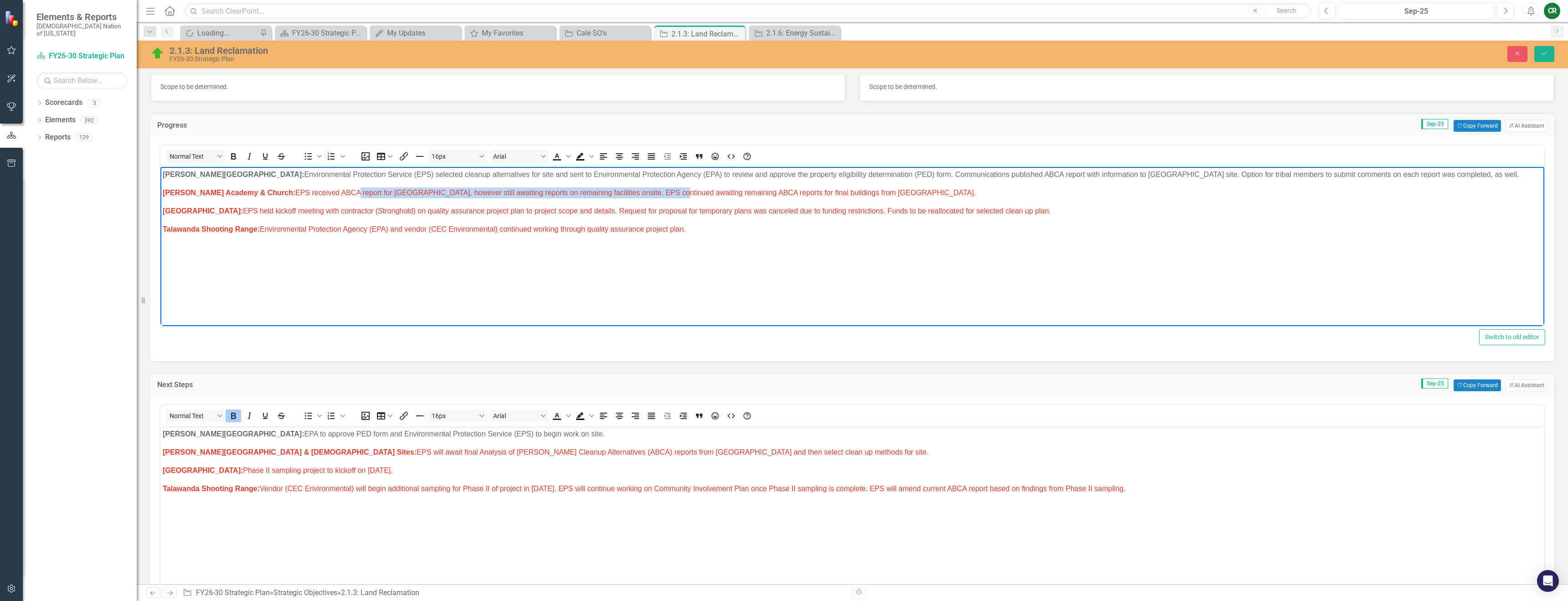
drag, startPoint x: 644, startPoint y: 193, endPoint x: 332, endPoint y: 198, distance: 312.0
click at [332, 198] on p "Wheelock Academy & Church: EPS received ABCA report for Pushmataha Hall buildin…" at bounding box center [852, 193] width 1380 height 11
click at [349, 194] on span "Wheelock Academy & Church: EPS received ABCA reports on all remaining facilitie…" at bounding box center [578, 192] width 831 height 8
click at [617, 192] on span "Wheelock Academy & Church: EPS received ABCA reports on all remaining facilitie…" at bounding box center [578, 192] width 831 height 8
click at [618, 193] on span "Wheelock Academy & Church: EPS received ABCA reports on all remaining facilitie…" at bounding box center [578, 192] width 831 height 8
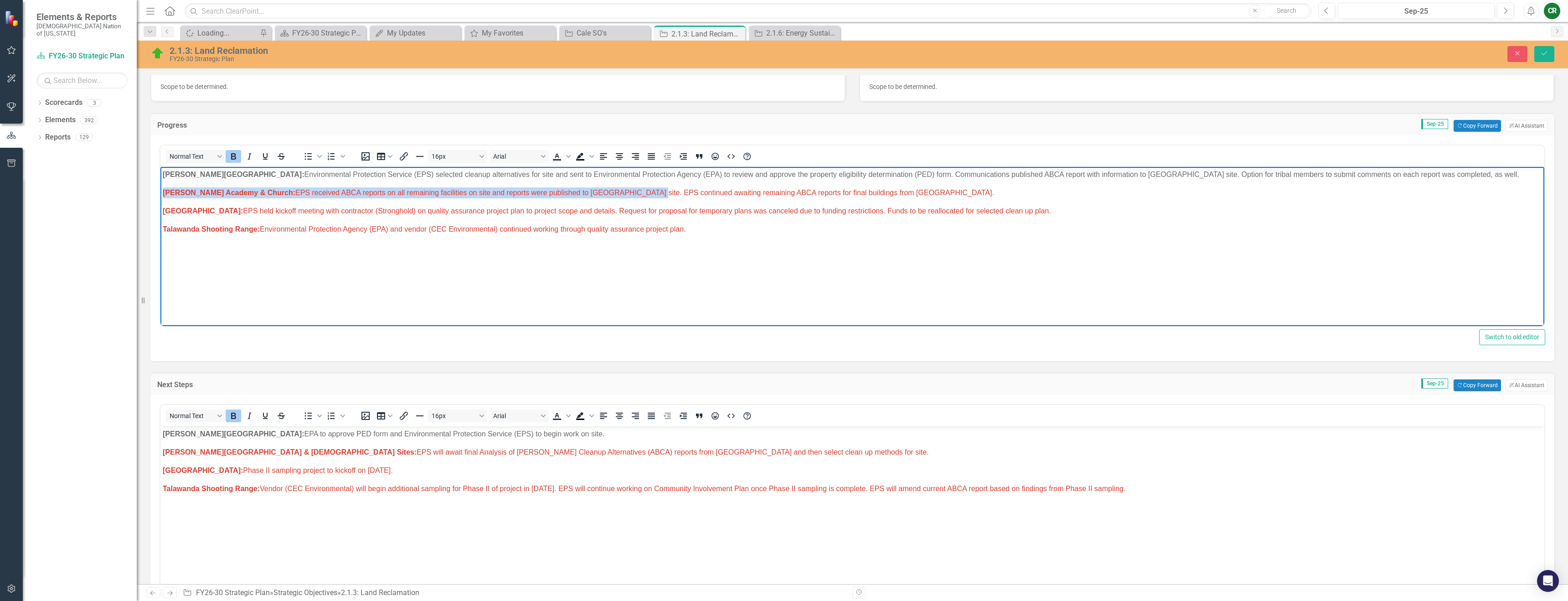
drag, startPoint x: 620, startPoint y: 193, endPoint x: 163, endPoint y: 197, distance: 457.0
click at [163, 197] on p "Wheelock Academy & Church: EPS received ABCA reports on all remaining facilitie…" at bounding box center [852, 193] width 1380 height 11
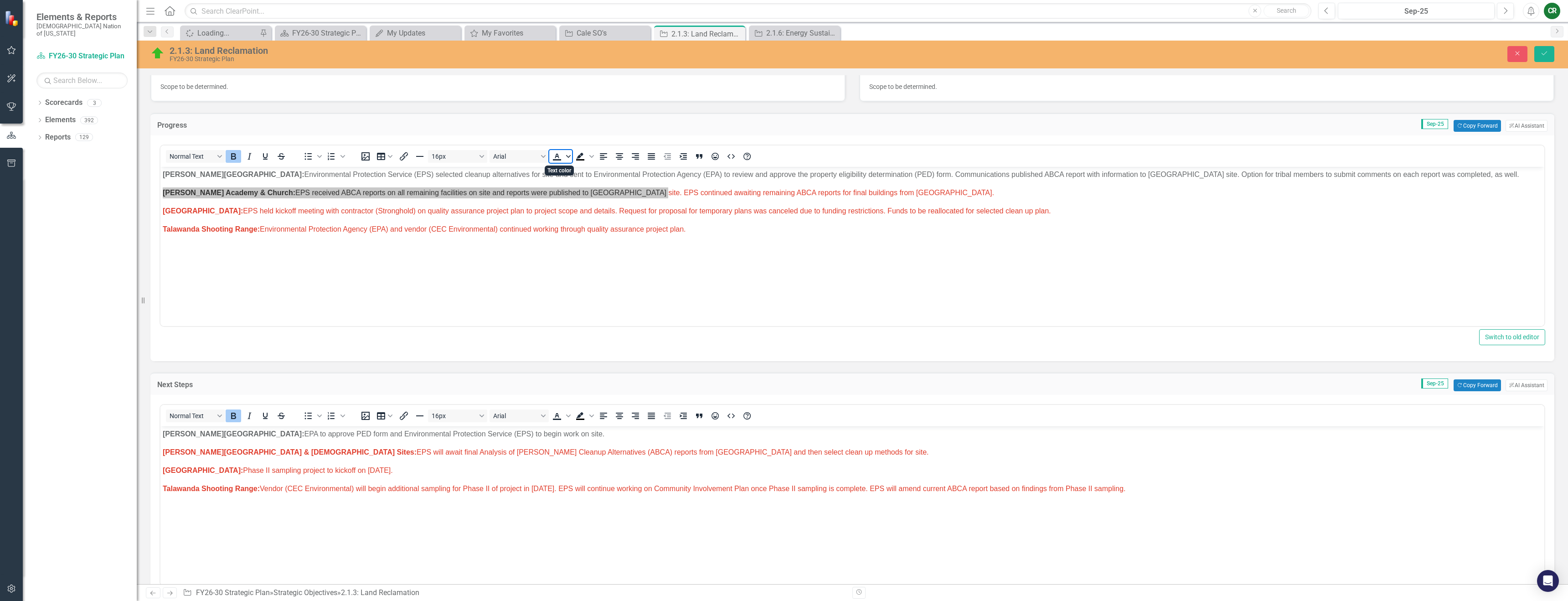
click at [568, 156] on icon "Text color" at bounding box center [567, 156] width 4 height 4
click at [585, 223] on icon "Remove color" at bounding box center [584, 224] width 6 height 6
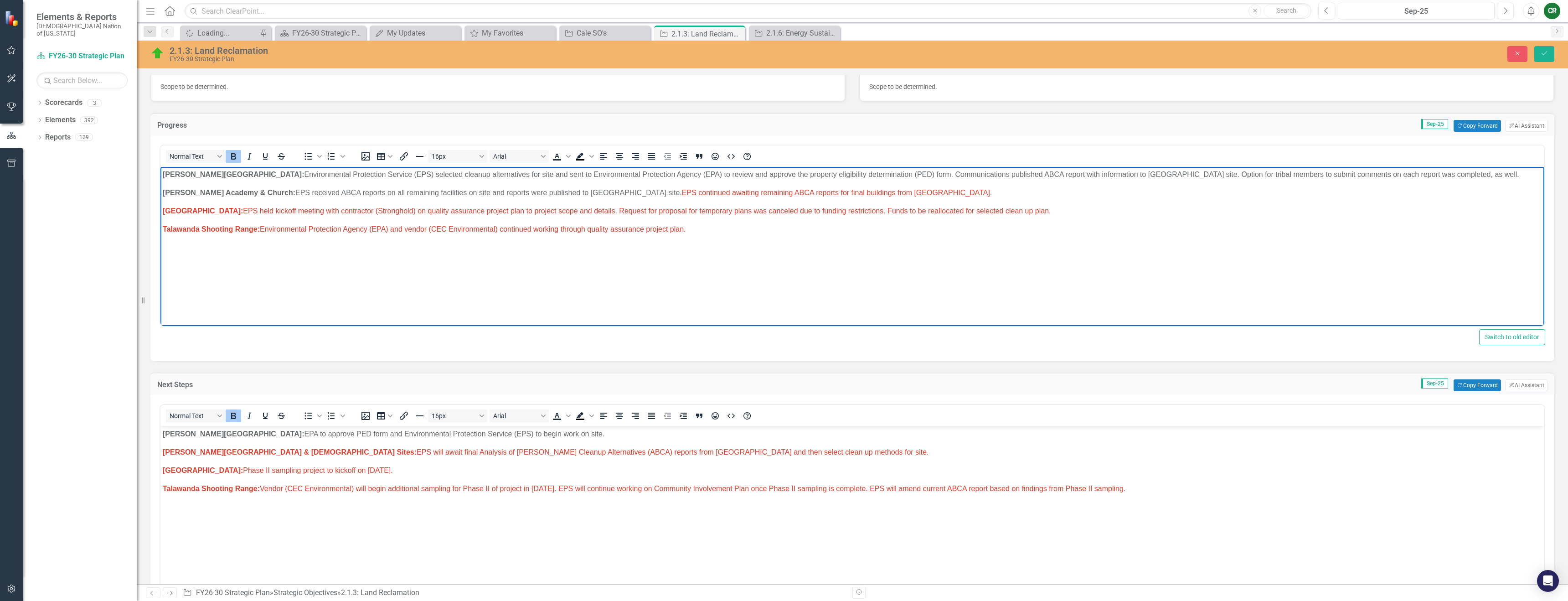
click at [581, 198] on body "Homer Chapel: Environmental Protection Service (EPS) selected cleanup alternati…" at bounding box center [852, 235] width 1384 height 137
click at [608, 197] on p "Wheelock Academy & Church: EPS received ABCA reports on all remaining facilitie…" at bounding box center [852, 193] width 1380 height 11
drag, startPoint x: 360, startPoint y: 193, endPoint x: 373, endPoint y: 193, distance: 13.0
click at [361, 193] on p "Wheelock Academy & Church: EPS received ABCA reports on all remaining facilitie…" at bounding box center [852, 193] width 1380 height 11
click at [999, 193] on p "Wheelock Academy & Church: EPS received ABCA reports from vendor (Crystal Creek…" at bounding box center [852, 193] width 1380 height 11
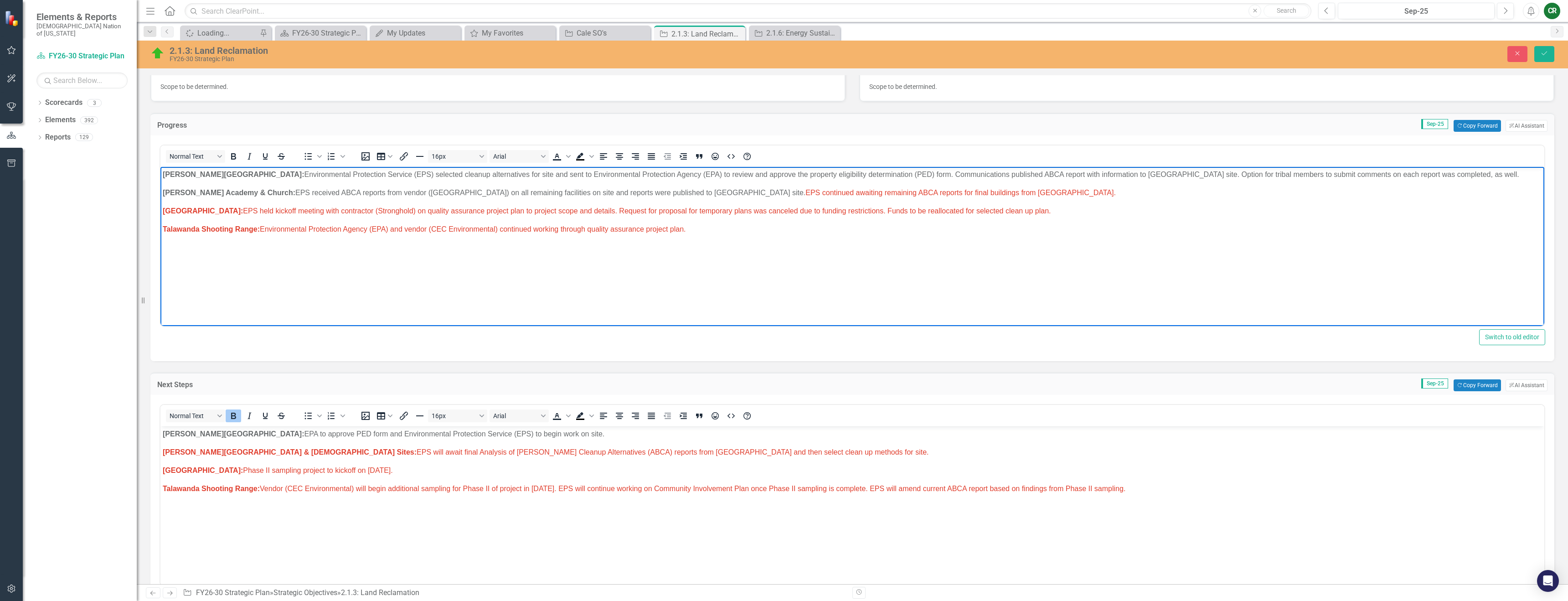
click at [1001, 193] on p "Wheelock Academy & Church: EPS received ABCA reports from vendor (Crystal Creek…" at bounding box center [852, 193] width 1380 height 11
drag, startPoint x: 1040, startPoint y: 193, endPoint x: 728, endPoint y: 192, distance: 312.0
click at [713, 192] on p "Wheelock Academy & Church: EPS received ABCA reports from vendor (Crystal Creek…" at bounding box center [852, 193] width 1380 height 11
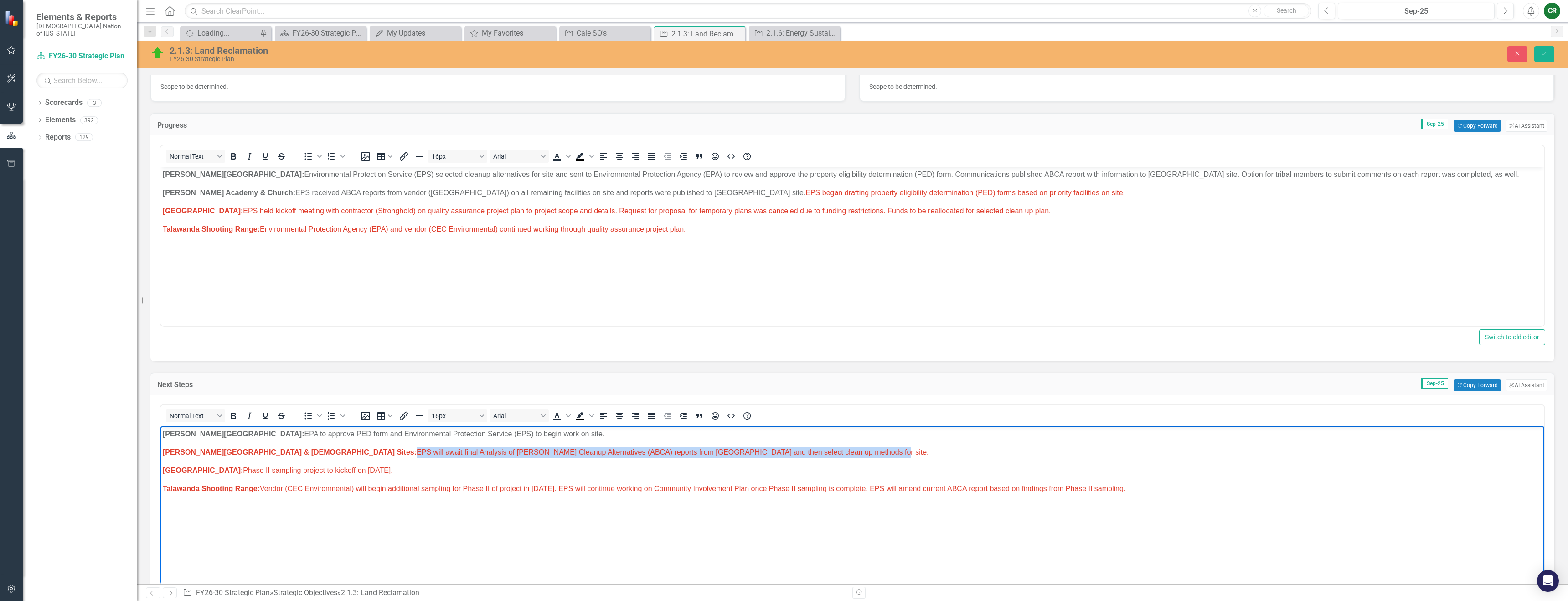
drag, startPoint x: 745, startPoint y: 454, endPoint x: 386, endPoint y: 445, distance: 359.1
click at [290, 449] on p "Wheelock Academy & Church Sites: EPS will await final Analysis of Brownfield Cl…" at bounding box center [852, 452] width 1380 height 11
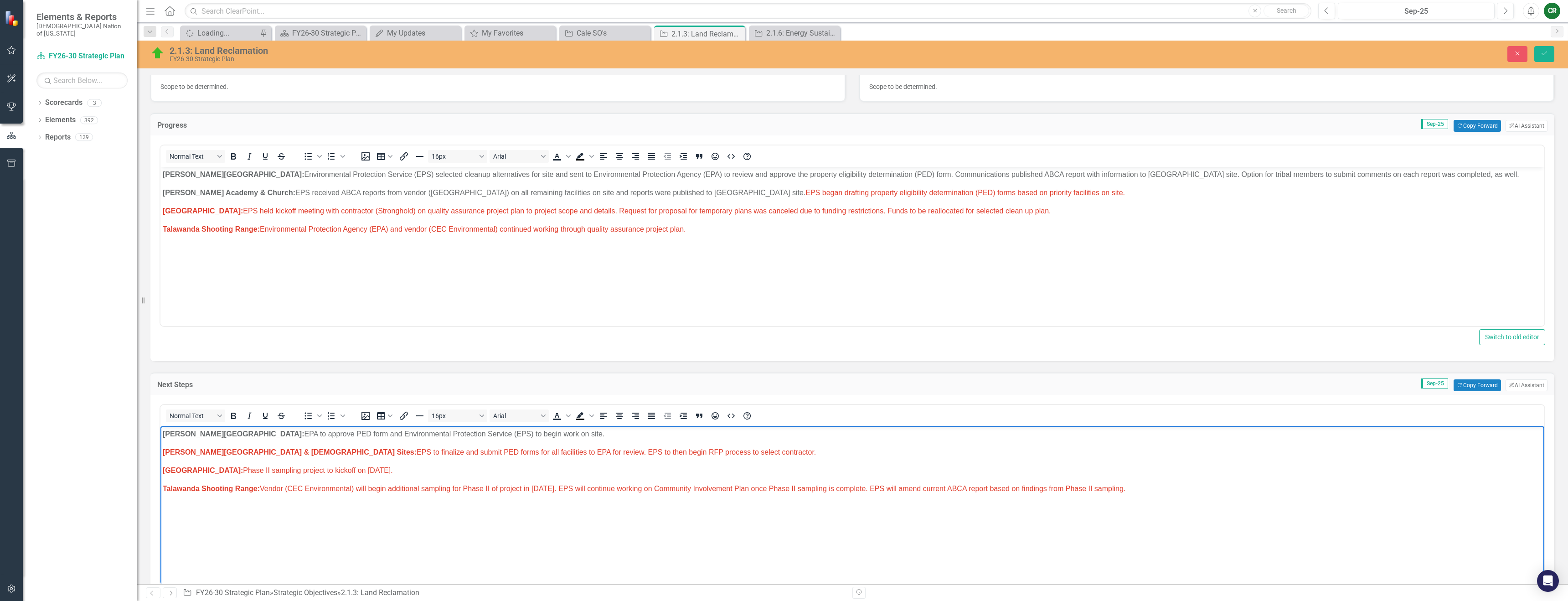
click at [515, 434] on p "Homer Chapel: EPA to approve PED form and Environmental Protection Service (EPS…" at bounding box center [852, 434] width 1380 height 11
drag, startPoint x: 516, startPoint y: 434, endPoint x: 477, endPoint y: 433, distance: 39.0
click at [477, 433] on p "Homer Chapel: EPA to approve PED form and Environmental Protection Service (EPS…" at bounding box center [852, 434] width 1380 height 11
click at [670, 453] on span "Wheelock Academy & Church Sites: EPS to finalize and submit PED forms for all f…" at bounding box center [489, 452] width 653 height 8
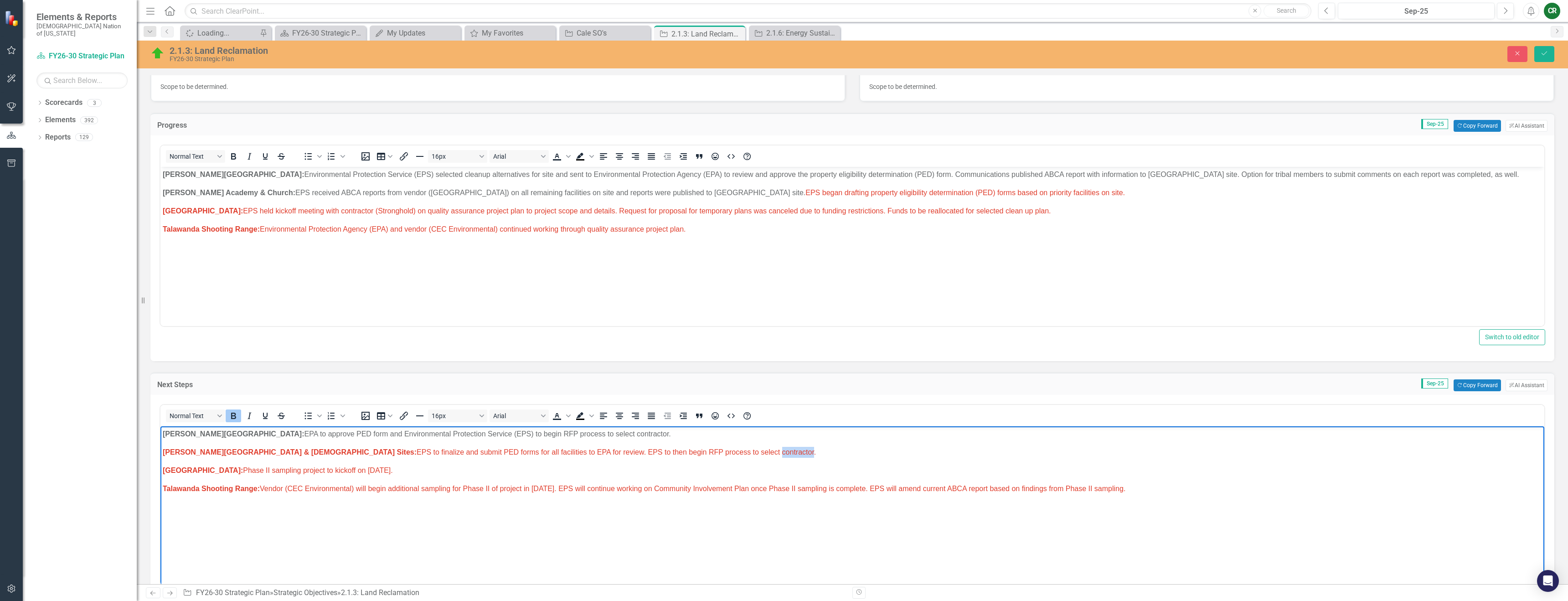
click at [670, 453] on span "Wheelock Academy & Church Sites: EPS to finalize and submit PED forms for all f…" at bounding box center [489, 452] width 653 height 8
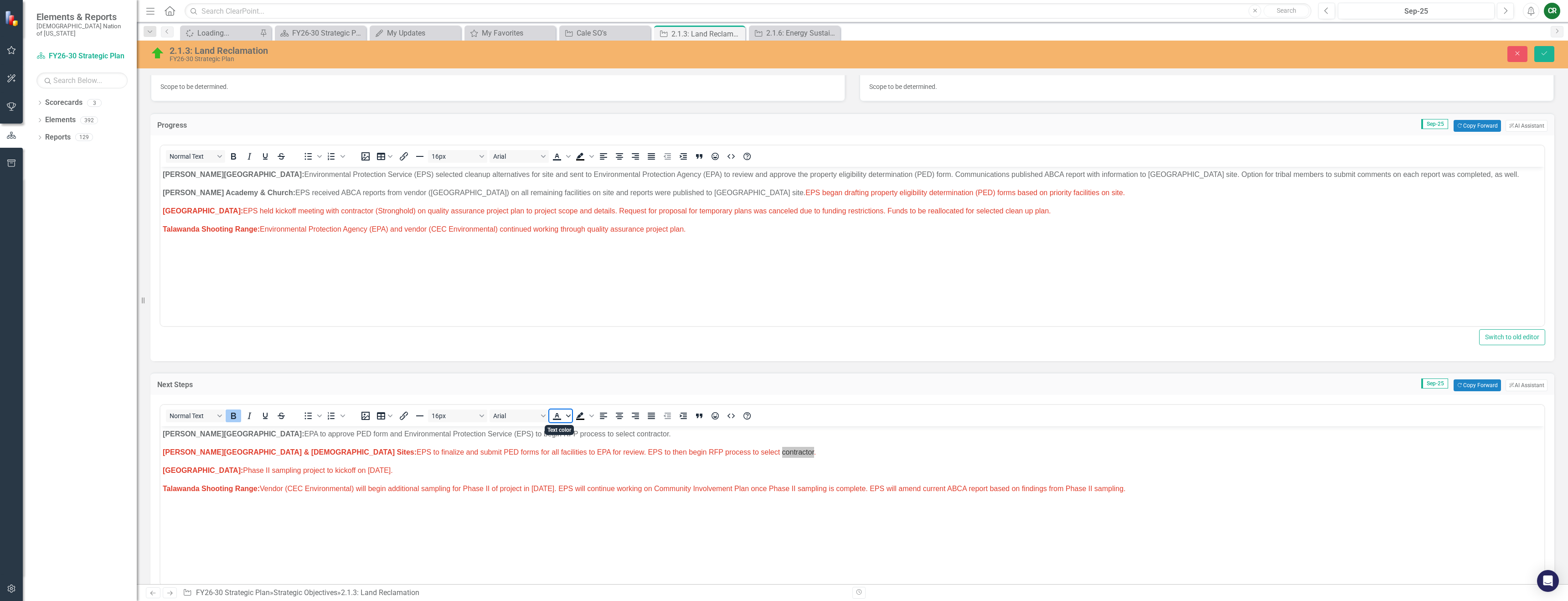
click at [569, 421] on span "Text color" at bounding box center [568, 415] width 8 height 13
click at [584, 480] on icon "Remove color" at bounding box center [584, 485] width 9 height 9
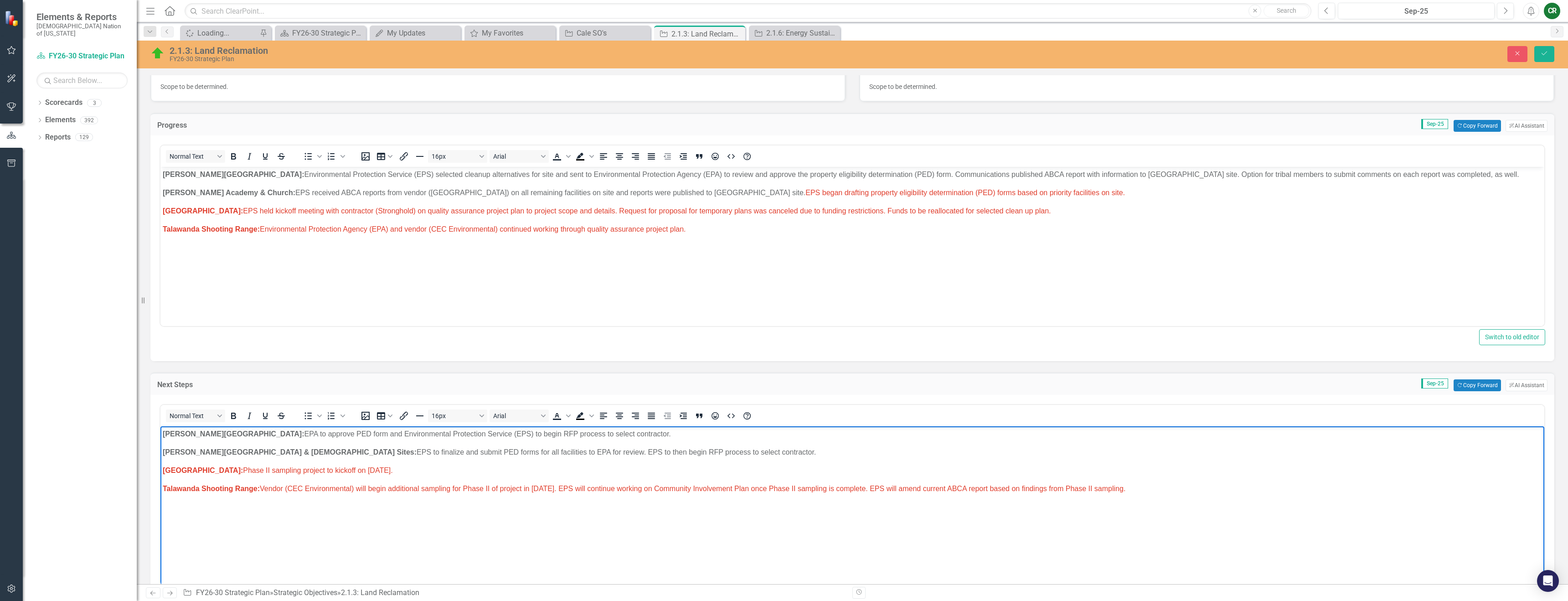
click at [572, 473] on p "Old Talihina Hospital: Phase II sampling project to kickoff on September 22, 20…" at bounding box center [852, 470] width 1380 height 11
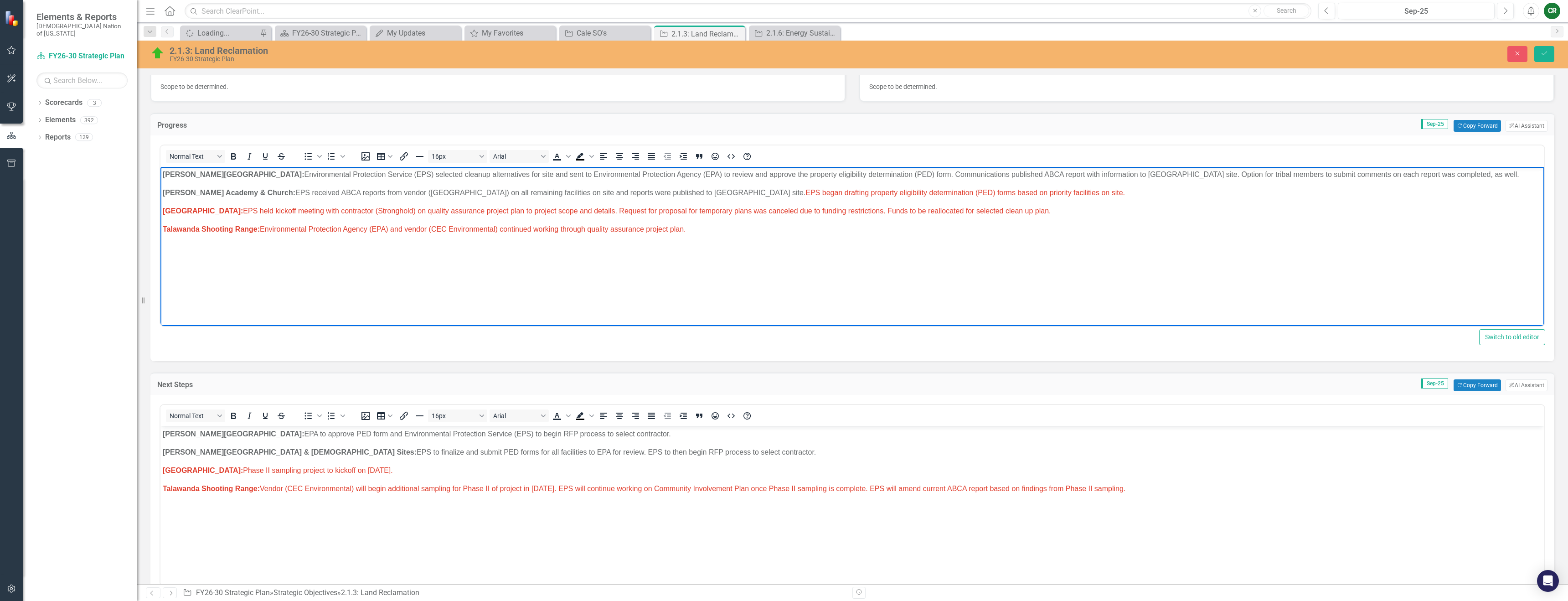
click at [1001, 198] on p "Wheelock Academy & Church: EPS received ABCA reports from vendor (Crystal Creek…" at bounding box center [852, 193] width 1380 height 11
click at [1023, 194] on span "EPS began drafting property eligibility determination (PED) forms based on prio…" at bounding box center [965, 192] width 319 height 8
click at [570, 159] on span "Text color" at bounding box center [568, 156] width 8 height 13
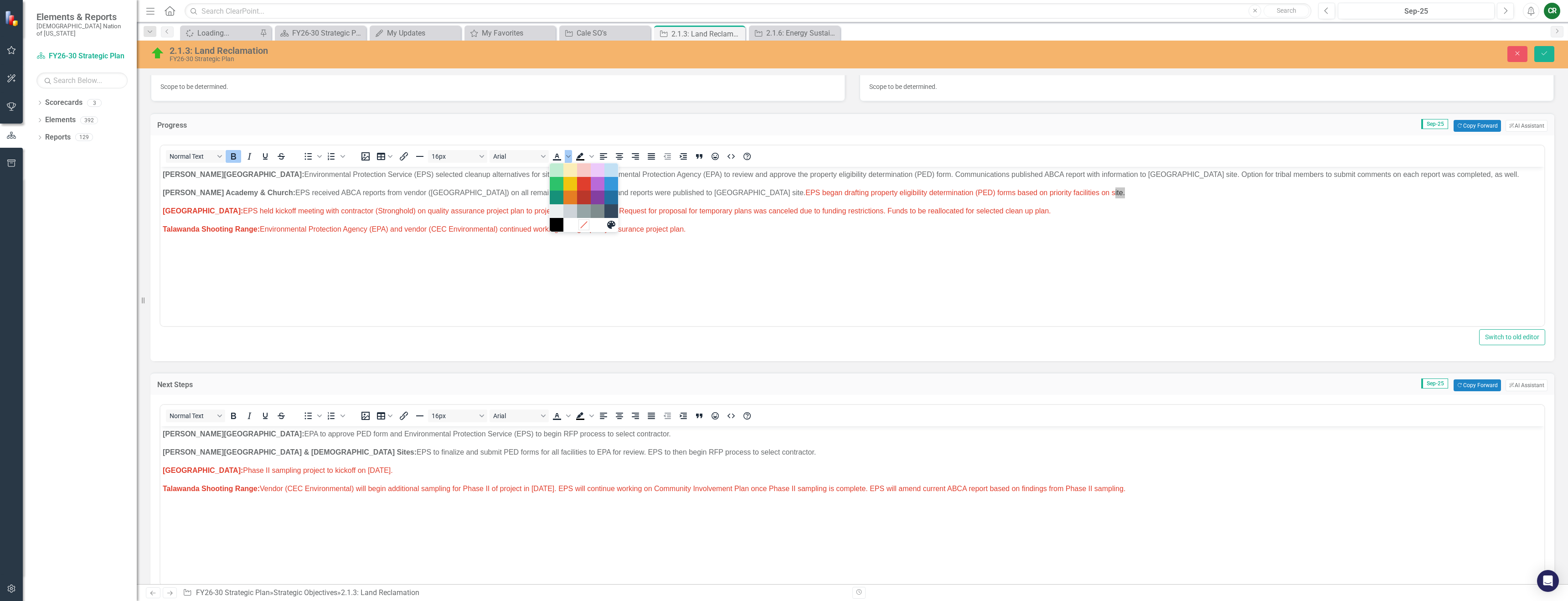
drag, startPoint x: 586, startPoint y: 227, endPoint x: 429, endPoint y: 67, distance: 224.2
click at [586, 227] on icon "Remove color" at bounding box center [584, 225] width 9 height 9
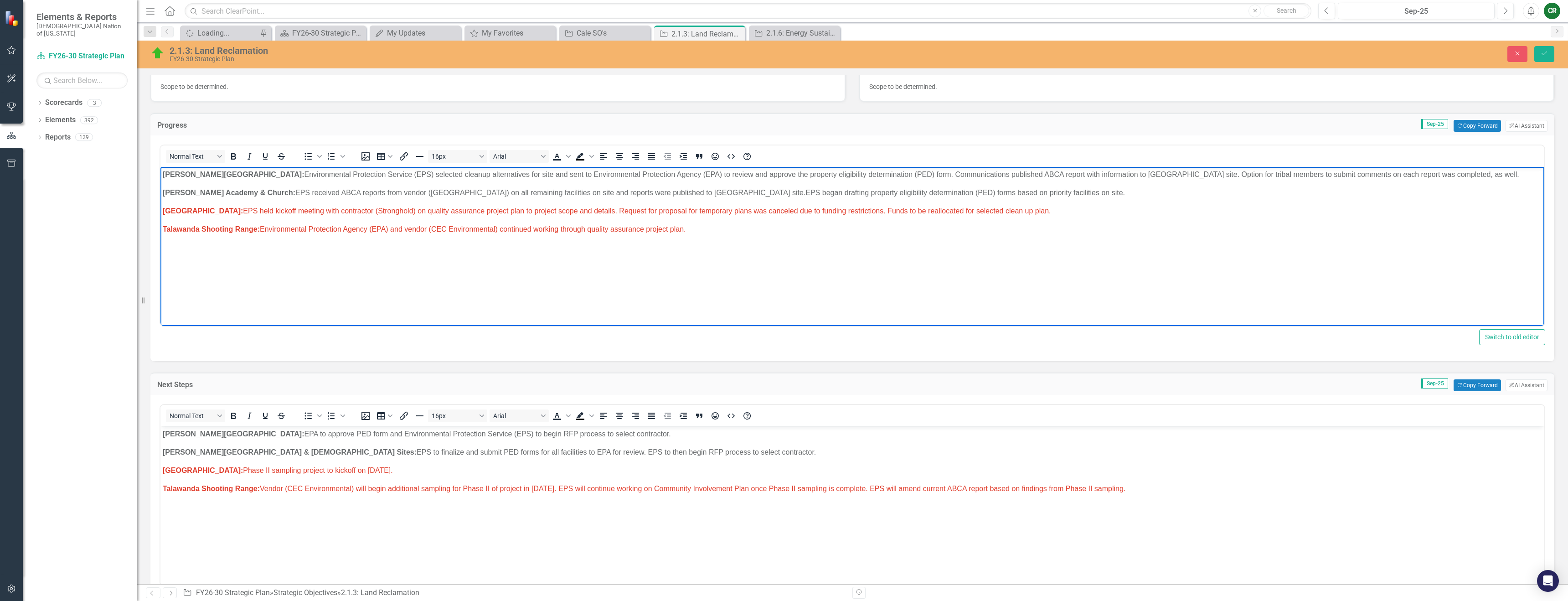
click at [591, 236] on body "Homer Chapel: Environmental Protection Service (EPS) selected cleanup alternati…" at bounding box center [852, 235] width 1384 height 137
click at [1053, 213] on p "Old Talihina Hospital: EPS held kickoff meeting with contractor (Stronghold) on…" at bounding box center [852, 211] width 1380 height 11
click at [1054, 227] on p "Talawanda Shooting Range: Environmental Protection Agency (EPA) and vendor (CEC…" at bounding box center [852, 229] width 1380 height 11
drag, startPoint x: 1133, startPoint y: 211, endPoint x: 1143, endPoint y: 211, distance: 10.0
click at [1135, 211] on span "Old Talihina Hospital: EPS held kickoff meeting with contractor (Stronghold) on…" at bounding box center [678, 211] width 1031 height 8
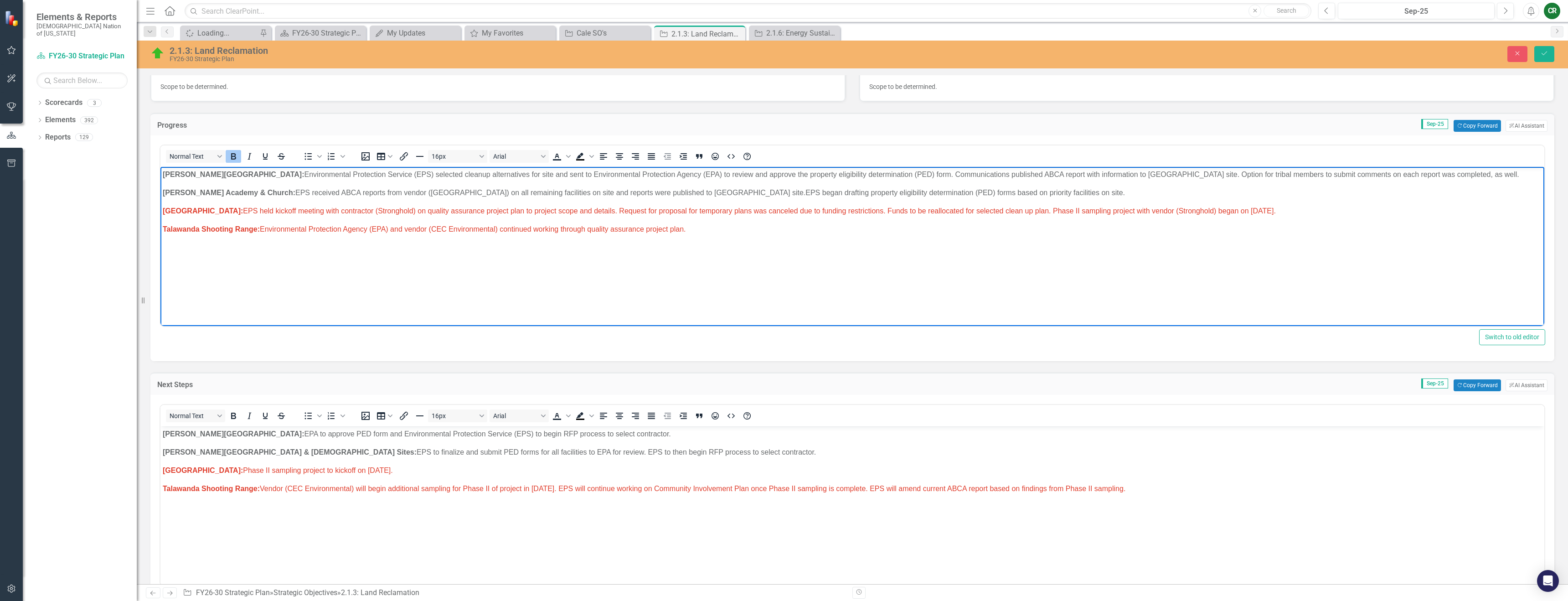
drag, startPoint x: 1049, startPoint y: 213, endPoint x: 236, endPoint y: 211, distance: 813.0
click at [236, 212] on span "Old Talihina Hospital: EPS held kickoff meeting with contractor (Stronghold) on…" at bounding box center [719, 211] width 1114 height 8
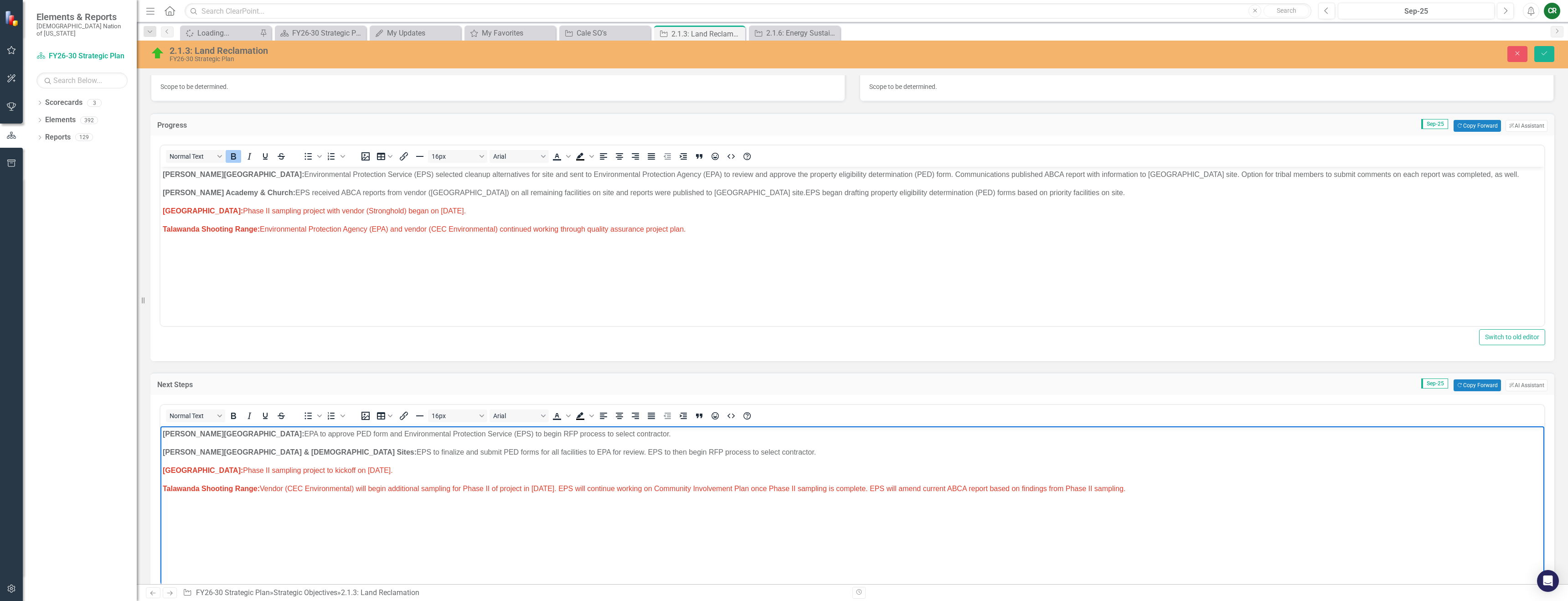
drag, startPoint x: 434, startPoint y: 471, endPoint x: 321, endPoint y: 471, distance: 113.0
click at [321, 471] on span "Old Talihina Hospital: Phase II sampling project to kickoff on September 22, 20…" at bounding box center [277, 470] width 230 height 8
click at [526, 468] on span "Old Talihina Hospital: Phase II sampling project with vendor (Stronghold) to co…" at bounding box center [403, 470] width 482 height 8
click at [437, 472] on span "Old Talihina Hospital: Phase II sampling project with vendor (Stronghold) to co…" at bounding box center [401, 469] width 478 height 8
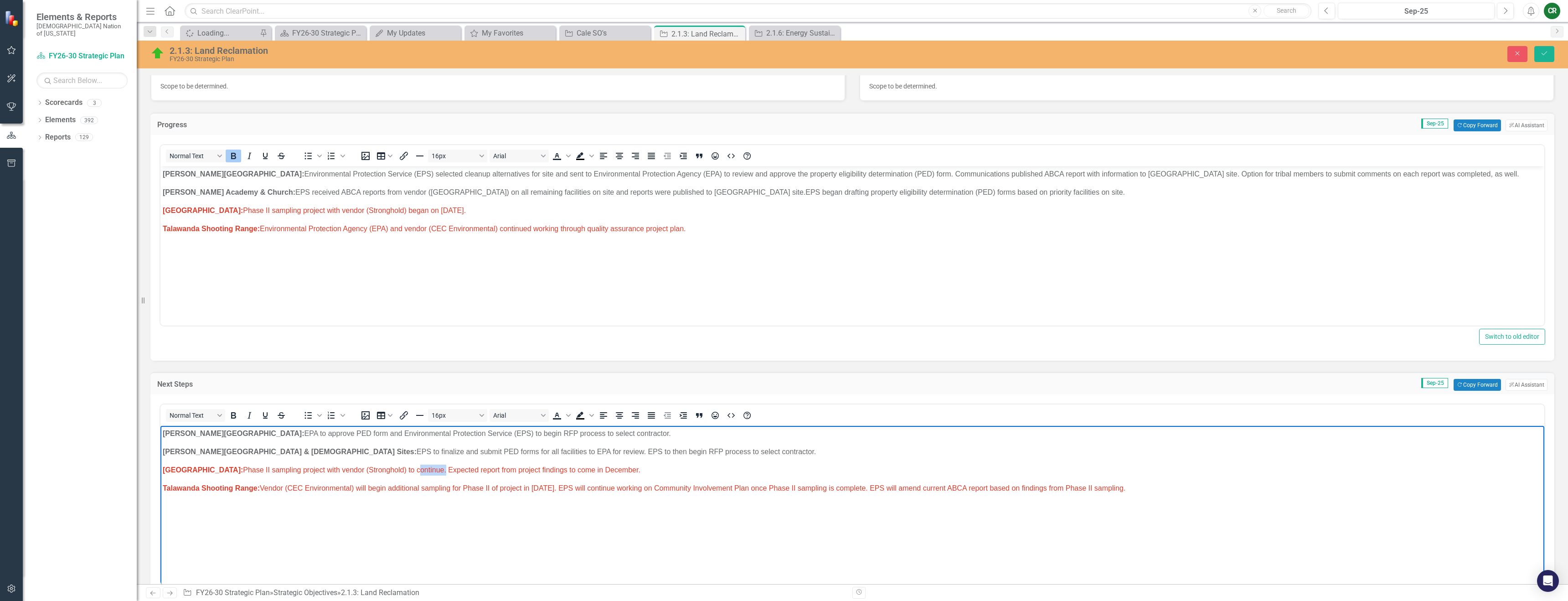
click at [437, 472] on span "Old Talihina Hospital: Phase II sampling project with vendor (Stronghold) to co…" at bounding box center [401, 469] width 478 height 8
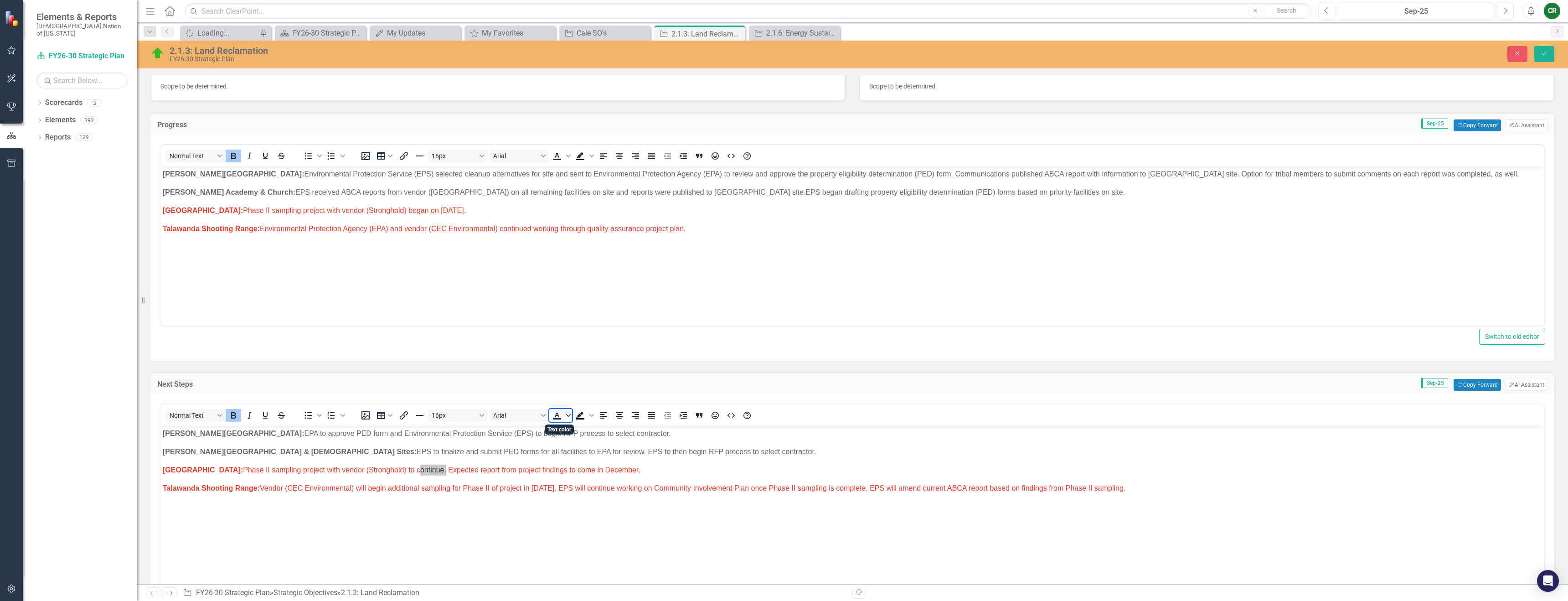
click at [569, 416] on icon "Text color" at bounding box center [567, 415] width 4 height 4
click at [583, 483] on icon "Remove color" at bounding box center [584, 484] width 9 height 9
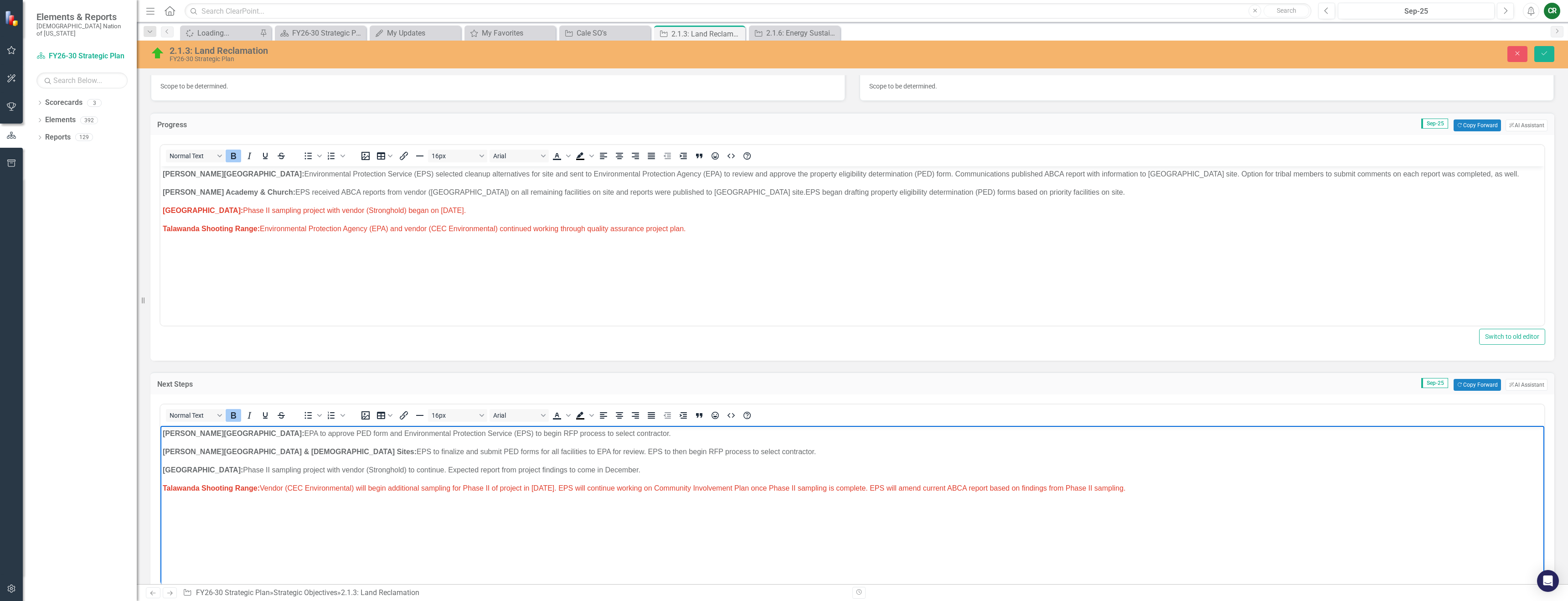
click at [575, 432] on p "Homer Chapel: EPA to approve PED form and Environmental Protection Service (EPS…" at bounding box center [852, 433] width 1380 height 11
click at [386, 211] on span "Old Talihina Hospital: Phase II sampling project with vendor (Stronghold) began…" at bounding box center [314, 210] width 303 height 8
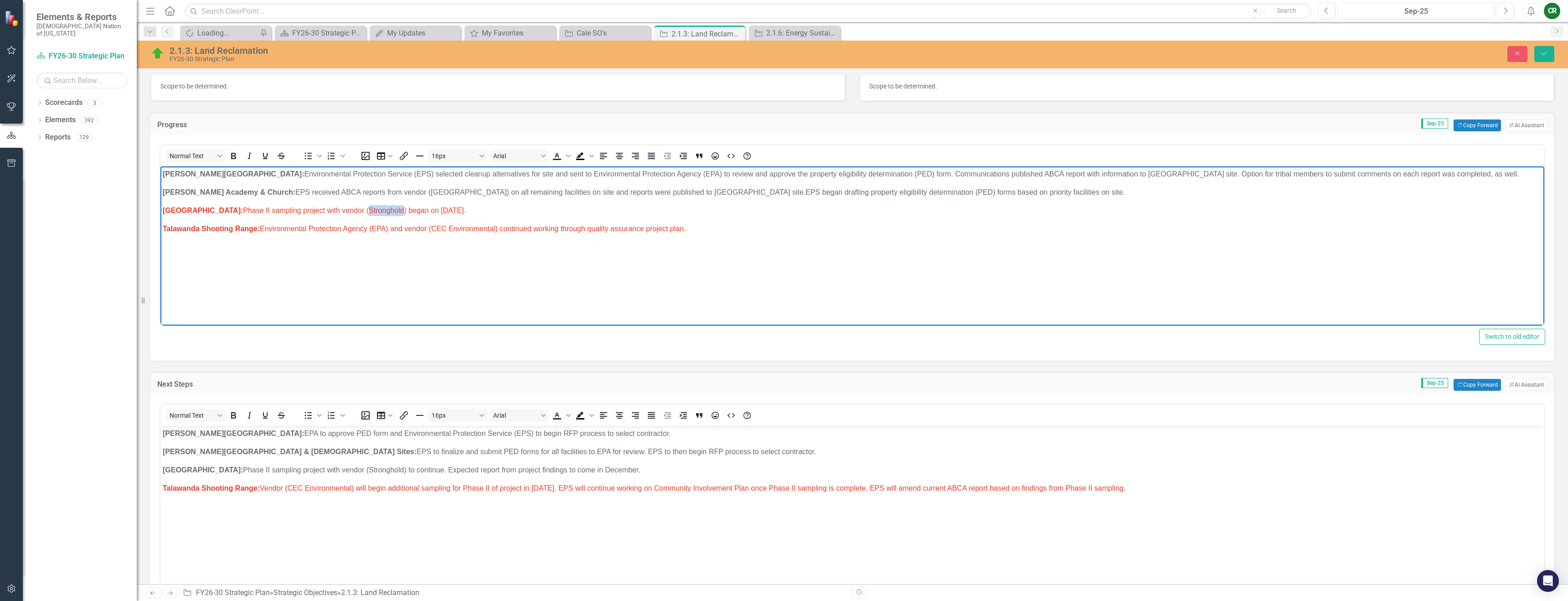
click at [386, 211] on span "Old Talihina Hospital: Phase II sampling project with vendor (Stronghold) began…" at bounding box center [314, 210] width 303 height 8
click at [387, 211] on span "Old Talihina Hospital: Phase II sampling project with vendor (Stronghold) began…" at bounding box center [314, 210] width 303 height 8
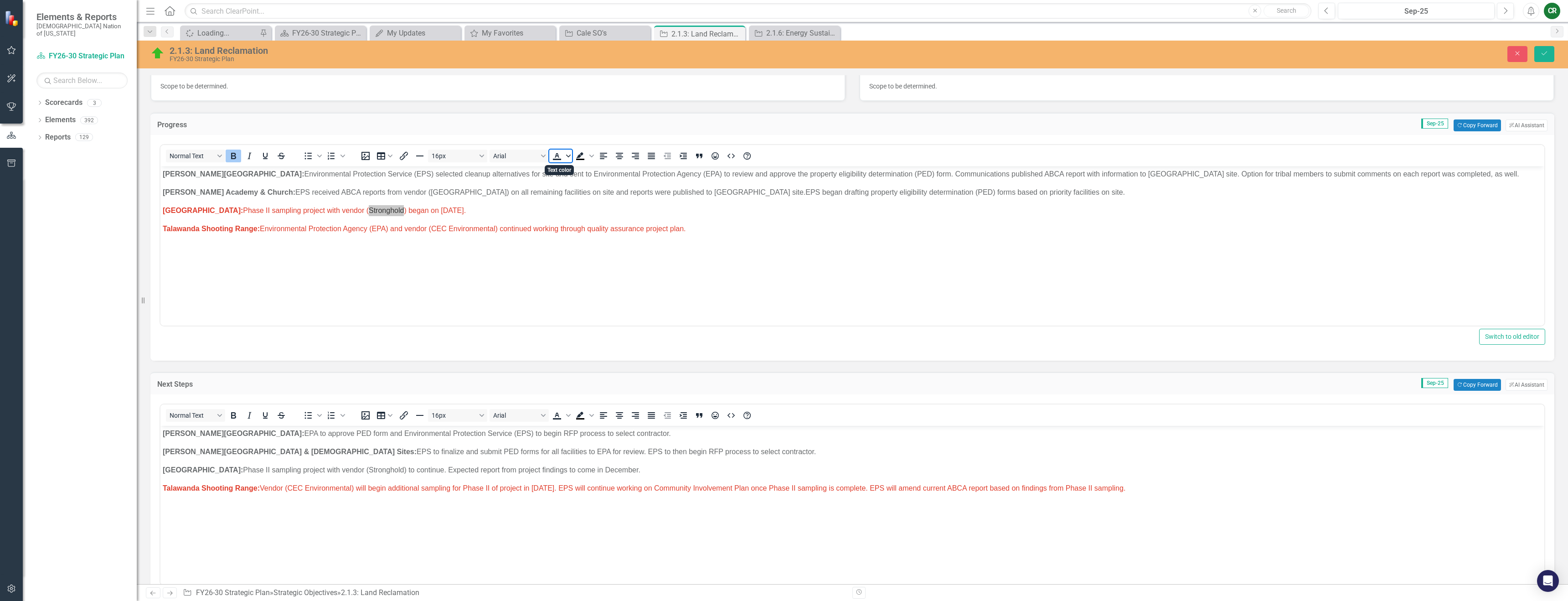
click at [569, 158] on icon "Text color" at bounding box center [567, 155] width 4 height 4
click at [585, 226] on icon "Remove color" at bounding box center [584, 224] width 9 height 9
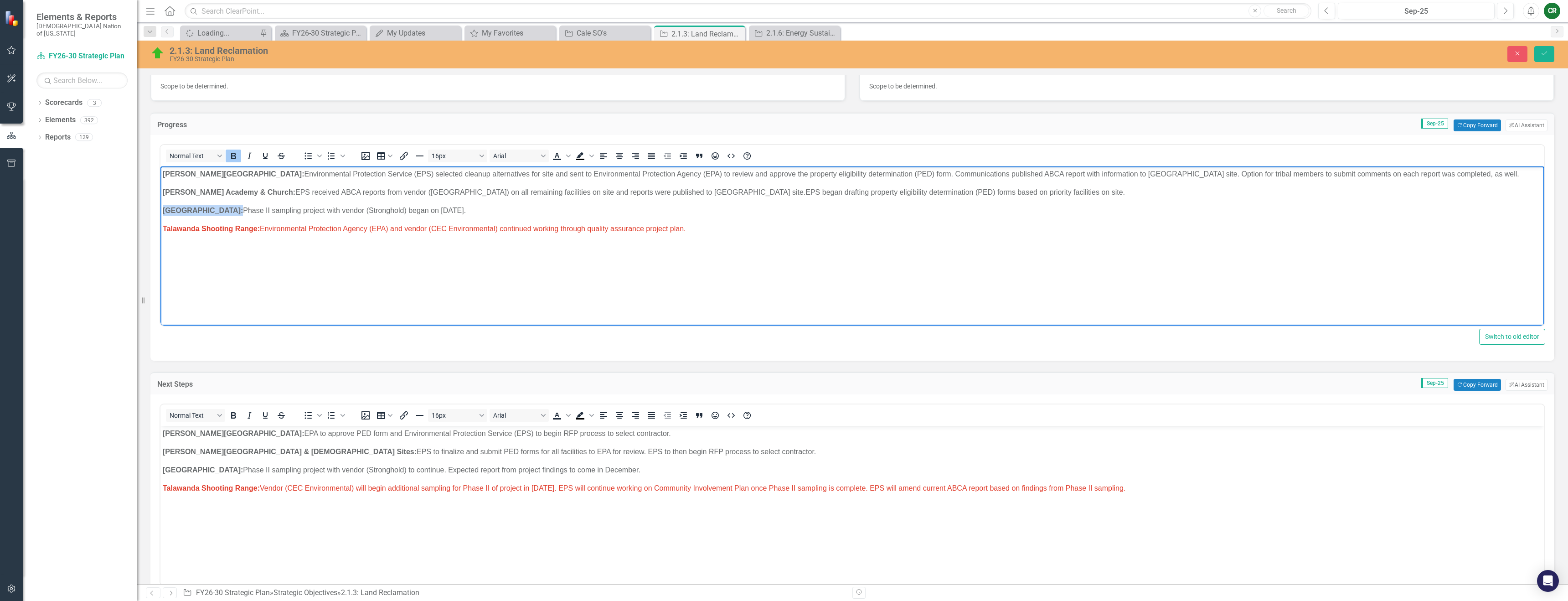
click at [537, 209] on p "Old Talihina Hospital: Phase II sampling project with vendor (Stronghold) began…" at bounding box center [852, 211] width 1380 height 11
click at [688, 210] on p "Old Talihina Hospital: Phase II sampling project with vendor (Stronghold) began…" at bounding box center [852, 211] width 1380 height 11
click at [638, 240] on body "Homer Chapel: Environmental Protection Service (EPS) selected cleanup alternati…" at bounding box center [852, 235] width 1384 height 137
drag, startPoint x: 627, startPoint y: 214, endPoint x: 644, endPoint y: 214, distance: 17.0
click at [644, 214] on p "Old Talihina Hospital: Phase II sampling project with vendor (Stronghold) began…" at bounding box center [852, 211] width 1380 height 11
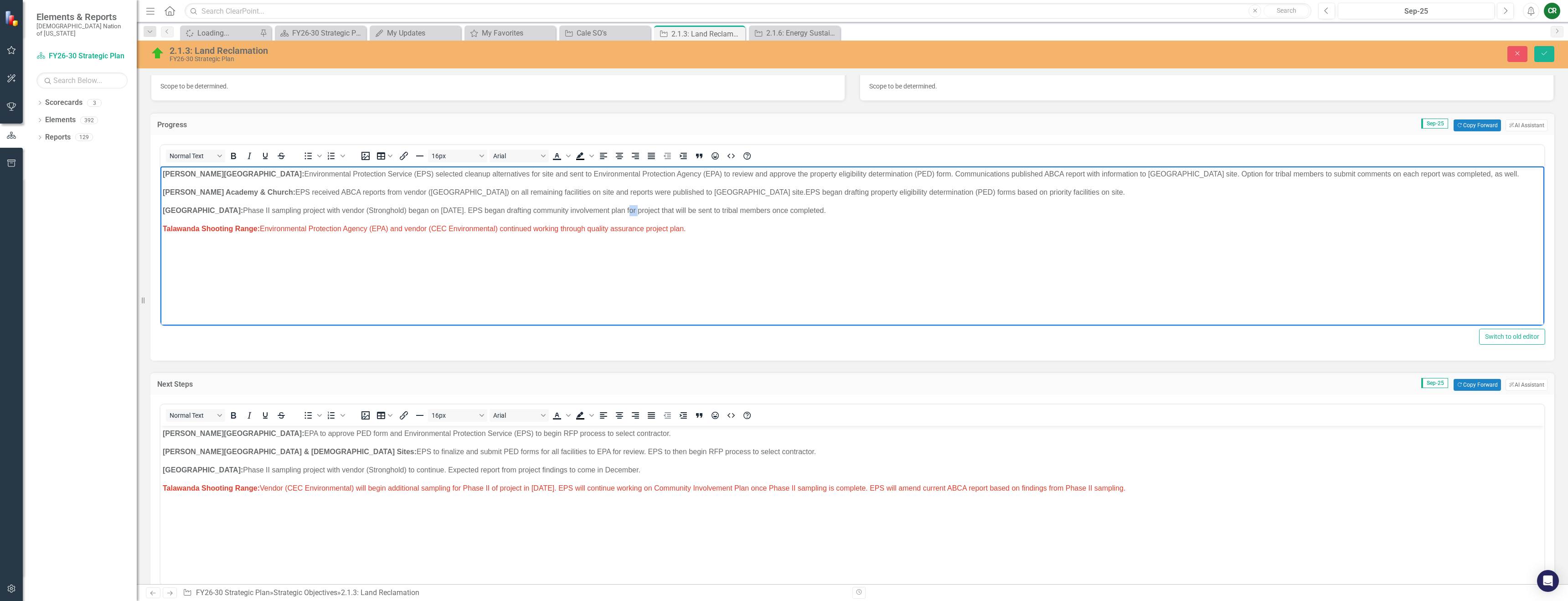
drag, startPoint x: 885, startPoint y: 212, endPoint x: 753, endPoint y: 209, distance: 132.0
click at [753, 209] on p "Old Talihina Hospital: Phase II sampling project with vendor (Stronghold) began…" at bounding box center [852, 211] width 1380 height 11
drag, startPoint x: 389, startPoint y: 228, endPoint x: 384, endPoint y: 229, distance: 5.1
click at [384, 229] on span "Talawanda Shooting Range: Environmental Protection Agency (EPA) and vendor (CEC…" at bounding box center [424, 229] width 523 height 8
drag, startPoint x: 586, startPoint y: 230, endPoint x: 515, endPoint y: 228, distance: 71.0
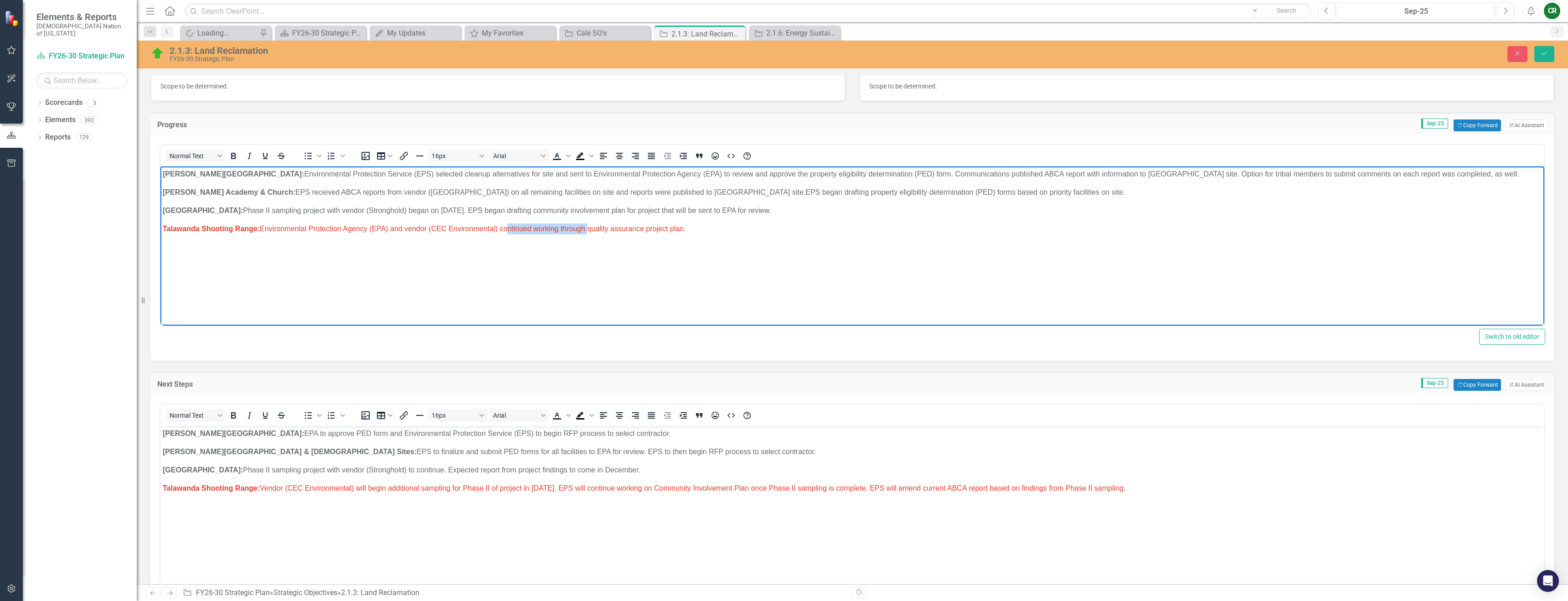
click at [505, 229] on span "Talawanda Shooting Range: Environmental Protection Agency (EPA) and vendor (CEC…" at bounding box center [424, 229] width 523 height 8
click at [659, 228] on p "Talawanda Shooting Range: Environmental Protection Agency (EPA) and vendor (CEC…" at bounding box center [852, 229] width 1380 height 11
click at [413, 229] on span "Talawanda Shooting Range: Environmental Protection Agency (EPA) and vendor (CEC…" at bounding box center [430, 229] width 535 height 8
drag, startPoint x: 411, startPoint y: 231, endPoint x: 263, endPoint y: 233, distance: 148.0
click at [263, 233] on p "Talawanda Shooting Range: Environmental Protection Agency (EPA) and vendor (CEC…" at bounding box center [852, 229] width 1380 height 11
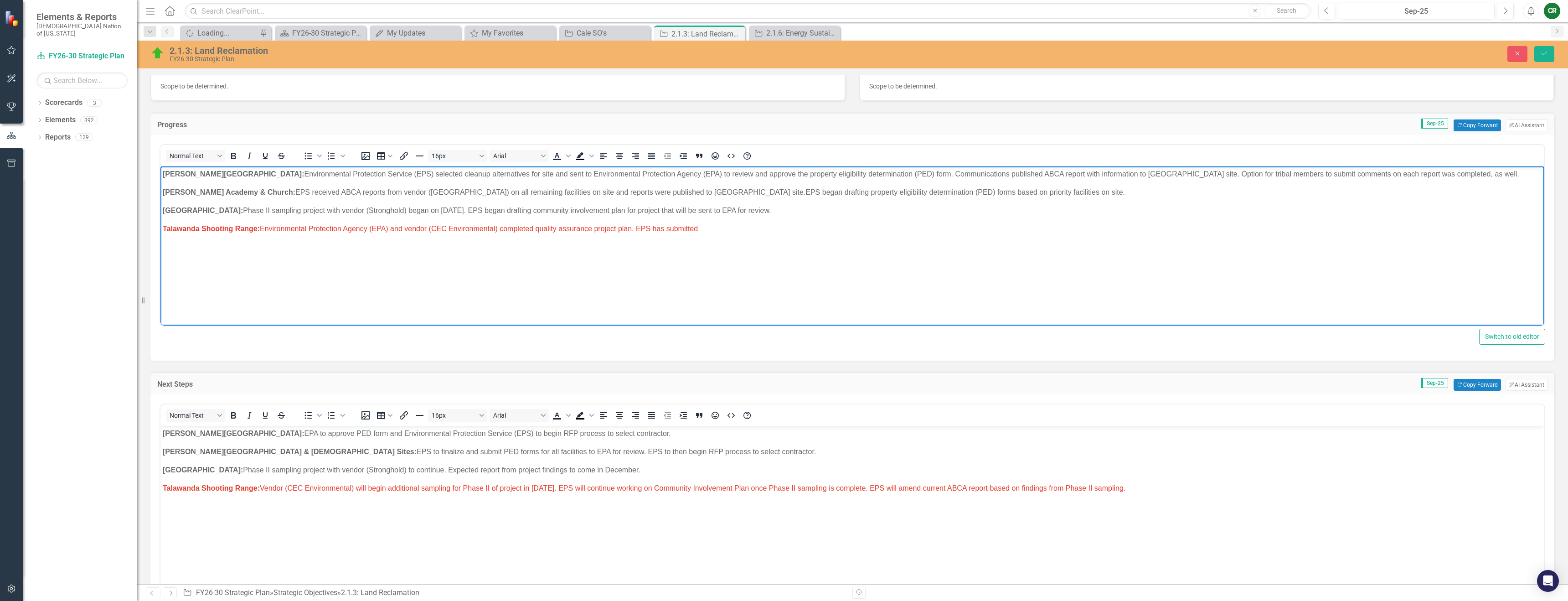
click at [414, 295] on body "Homer Chapel: Environmental Protection Service (EPS) selected cleanup alternati…" at bounding box center [852, 235] width 1384 height 137
click at [704, 229] on p "Talawanda Shooting Range: Environmental Protection Agency (EPA) and vendor (CEC…" at bounding box center [852, 229] width 1380 height 11
click at [262, 487] on span "Talawanda Shooting Range: Vendor (CEC Environmental) will begin additional samp…" at bounding box center [644, 488] width 963 height 8
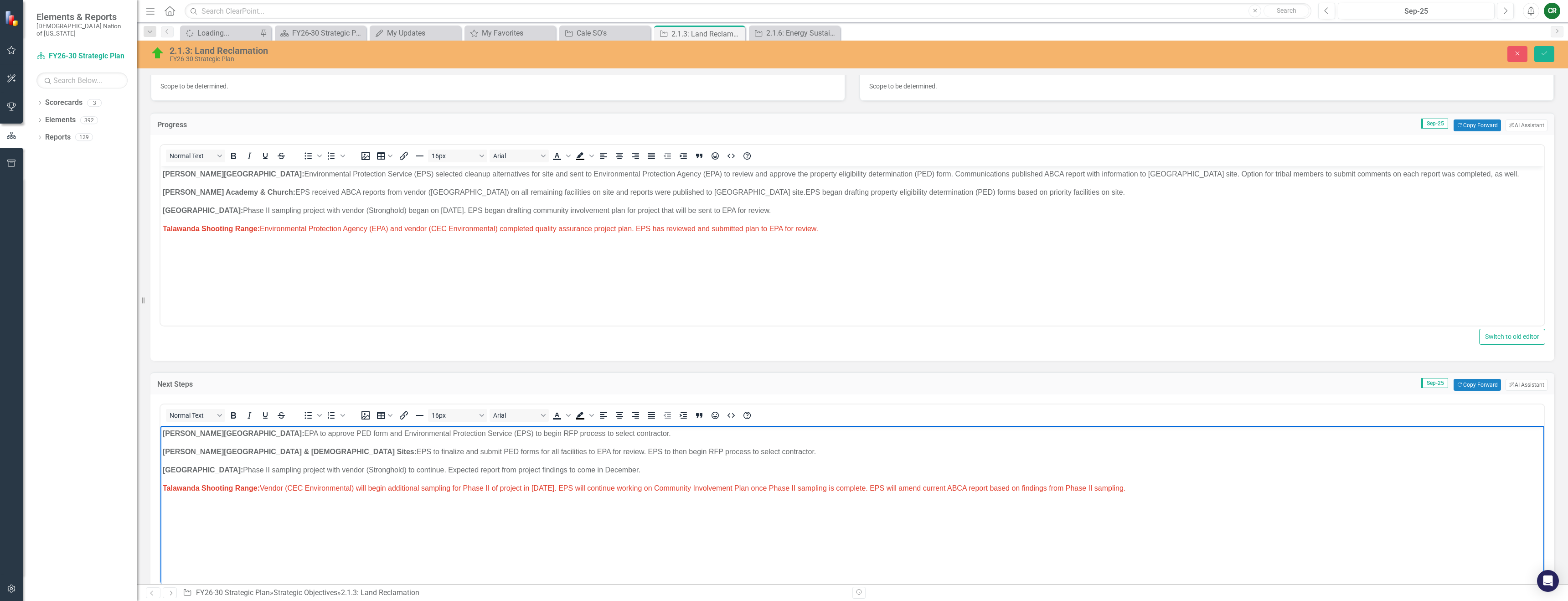
click at [268, 489] on span "Talawanda Shooting Range: Vendor (CEC Environmental) will begin additional samp…" at bounding box center [644, 488] width 963 height 8
drag, startPoint x: 692, startPoint y: 491, endPoint x: 657, endPoint y: 489, distance: 35.1
click at [657, 489] on span "Talawanda Shooting Range: EPA to finalize review of QAPP and v endor (CEC Envir…" at bounding box center [706, 488] width 1088 height 8
drag, startPoint x: 389, startPoint y: 488, endPoint x: 264, endPoint y: 491, distance: 125.0
click at [264, 491] on span "Talawanda Shooting Range: EPA to finalize review of QAPP and v endor (CEC Envir…" at bounding box center [706, 488] width 1088 height 8
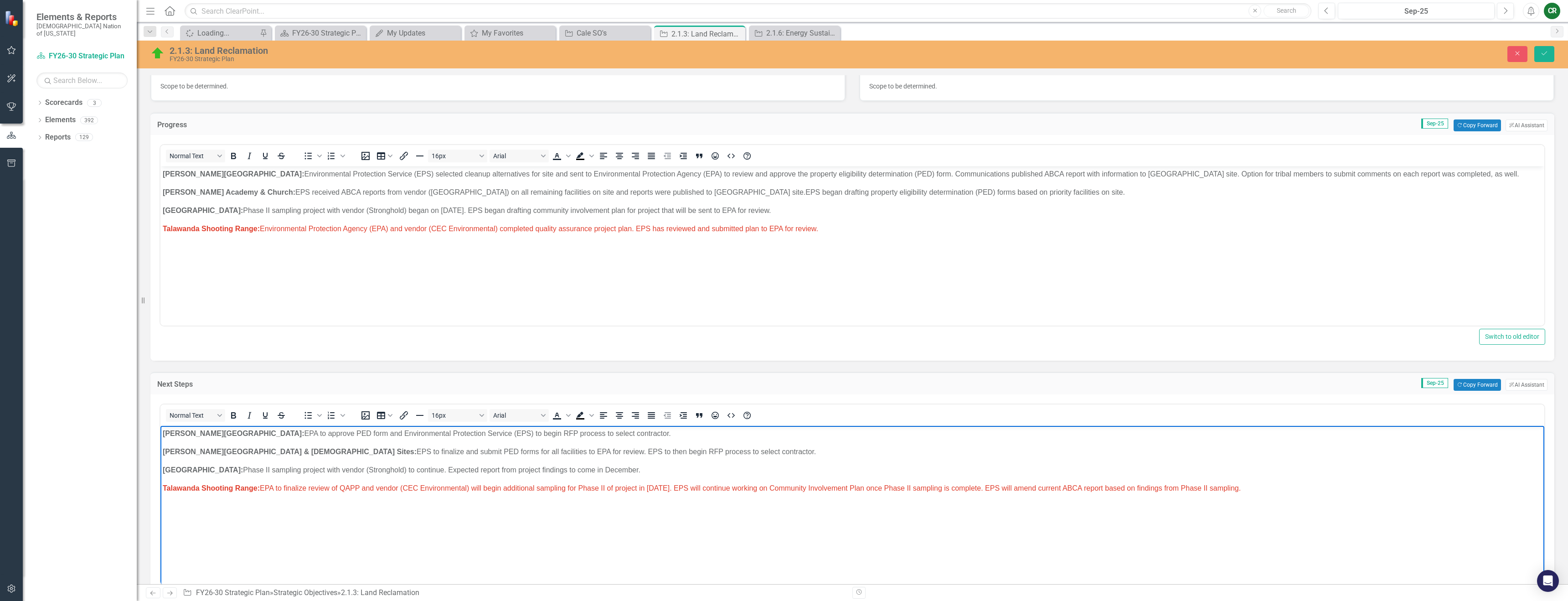
click at [633, 229] on span "Talawanda Shooting Range: Environmental Protection Agency (EPA) and vendor (CEC…" at bounding box center [490, 229] width 656 height 8
click at [683, 473] on p "Old Talihina Hospital: Phase II sampling project with vendor (Stronghold) to co…" at bounding box center [852, 470] width 1380 height 11
click at [1269, 487] on p "Talawanda Shooting Range: EPA to finalize review of QAPP and vendor (CEC Enviro…" at bounding box center [852, 485] width 1380 height 11
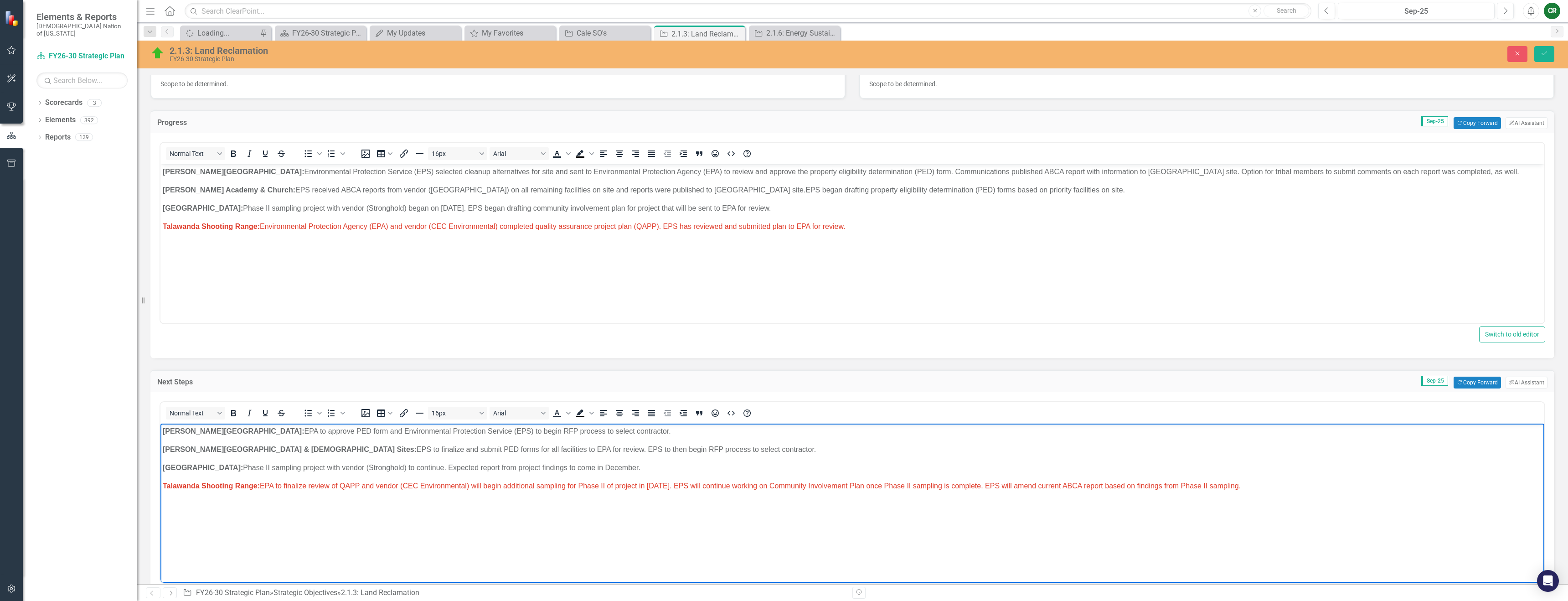
click at [1269, 487] on p "Talawanda Shooting Range: EPA to finalize review of QAPP and vendor (CEC Enviro…" at bounding box center [852, 485] width 1380 height 11
click at [565, 414] on span "Text color" at bounding box center [568, 413] width 8 height 13
click at [585, 479] on icon "Remove color" at bounding box center [584, 482] width 9 height 9
click at [574, 484] on p "Talawanda Shooting Range: EPA to finalize review of QAPP and vendor (CEC Enviro…" at bounding box center [852, 485] width 1380 height 11
click at [662, 226] on span "Talawanda Shooting Range: Environmental Protection Agency (EPA) and vendor (CEC…" at bounding box center [504, 226] width 683 height 8
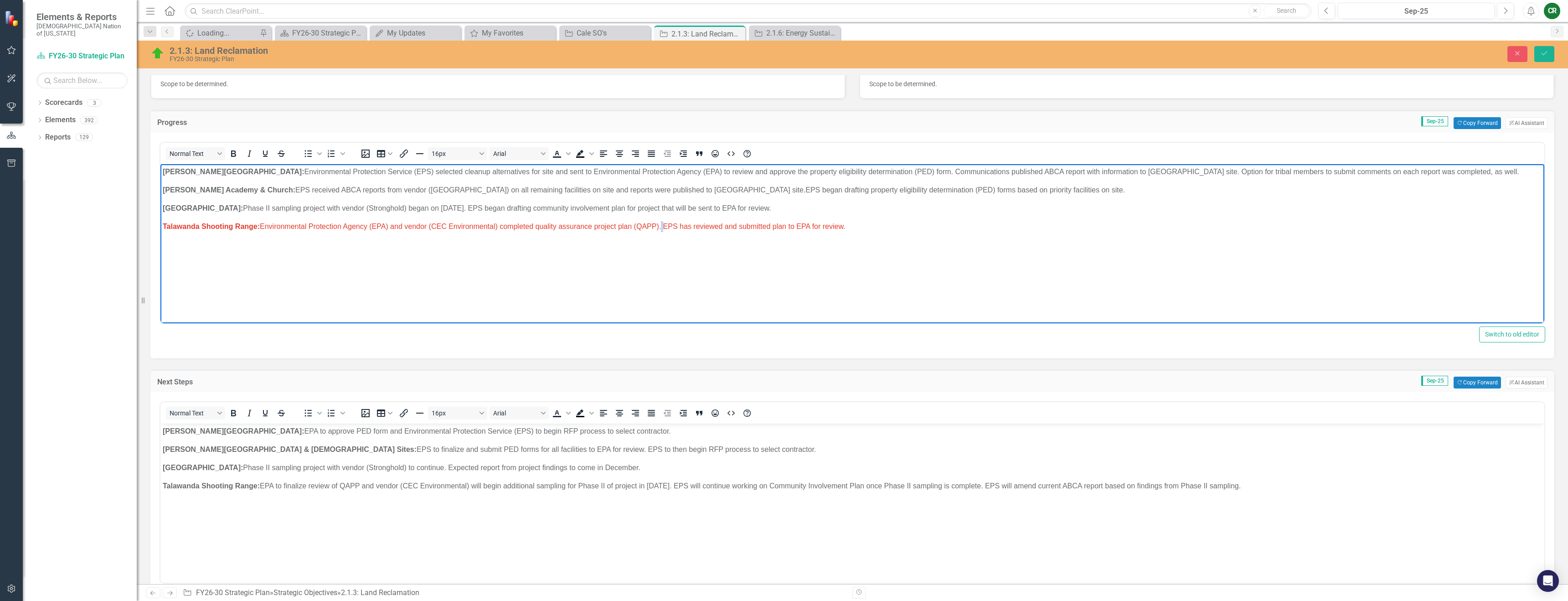
click at [662, 226] on span "Talawanda Shooting Range: Environmental Protection Agency (EPA) and vendor (CEC…" at bounding box center [504, 226] width 683 height 8
click at [568, 155] on icon "Text color" at bounding box center [567, 153] width 4 height 3
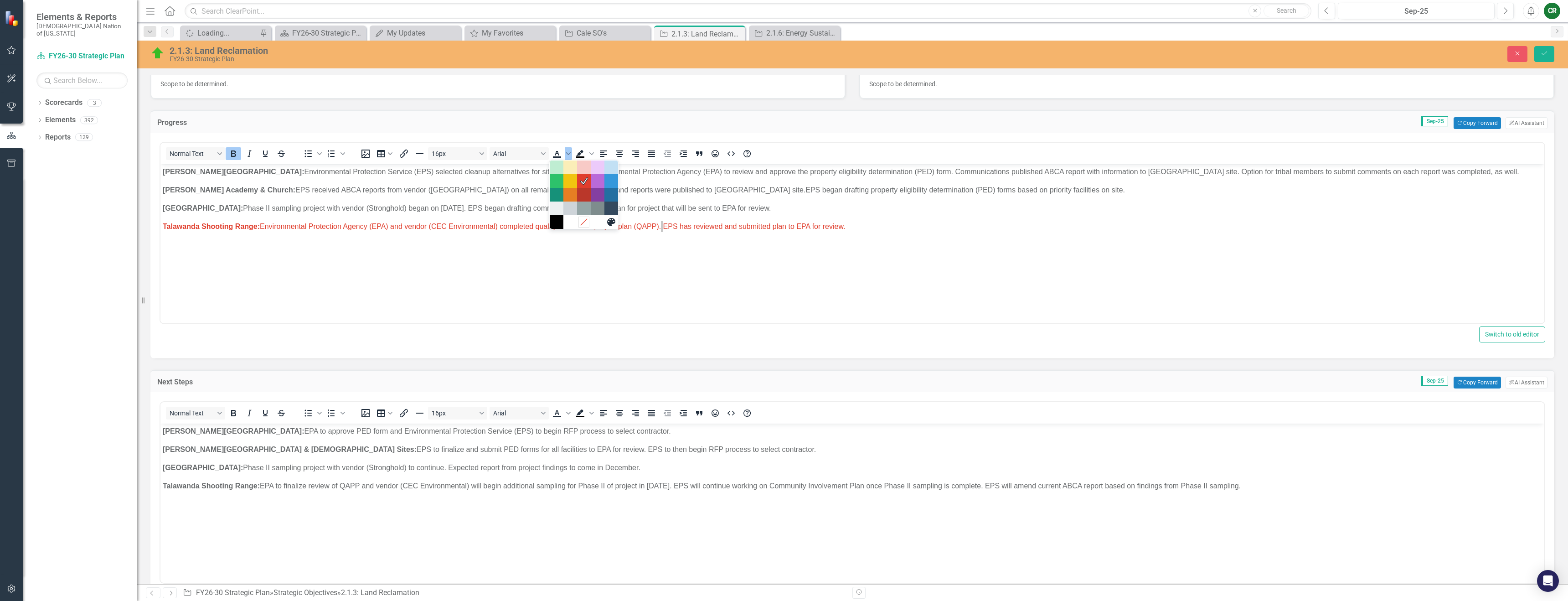
drag, startPoint x: 585, startPoint y: 221, endPoint x: 434, endPoint y: 91, distance: 199.3
click at [585, 221] on icon "Remove color" at bounding box center [584, 223] width 9 height 9
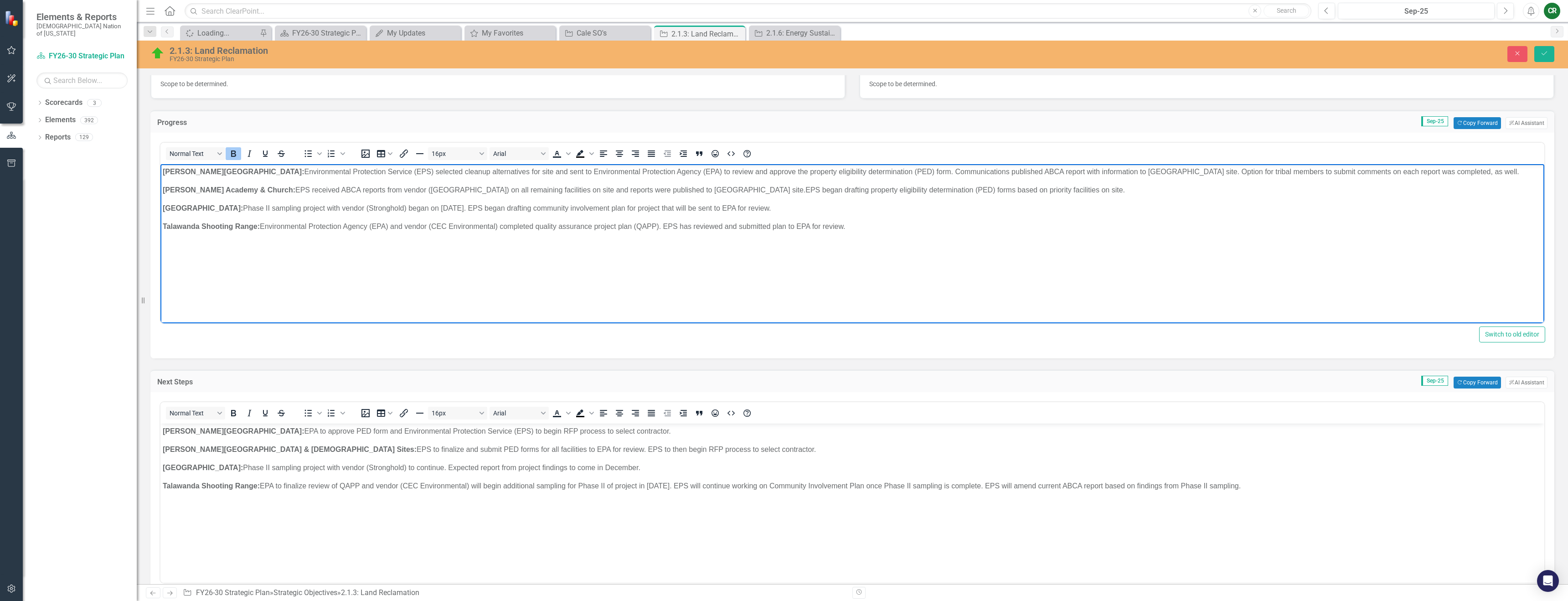
click at [595, 255] on body "Homer Chapel: Environmental Protection Service (EPS) selected cleanup alternati…" at bounding box center [852, 233] width 1384 height 137
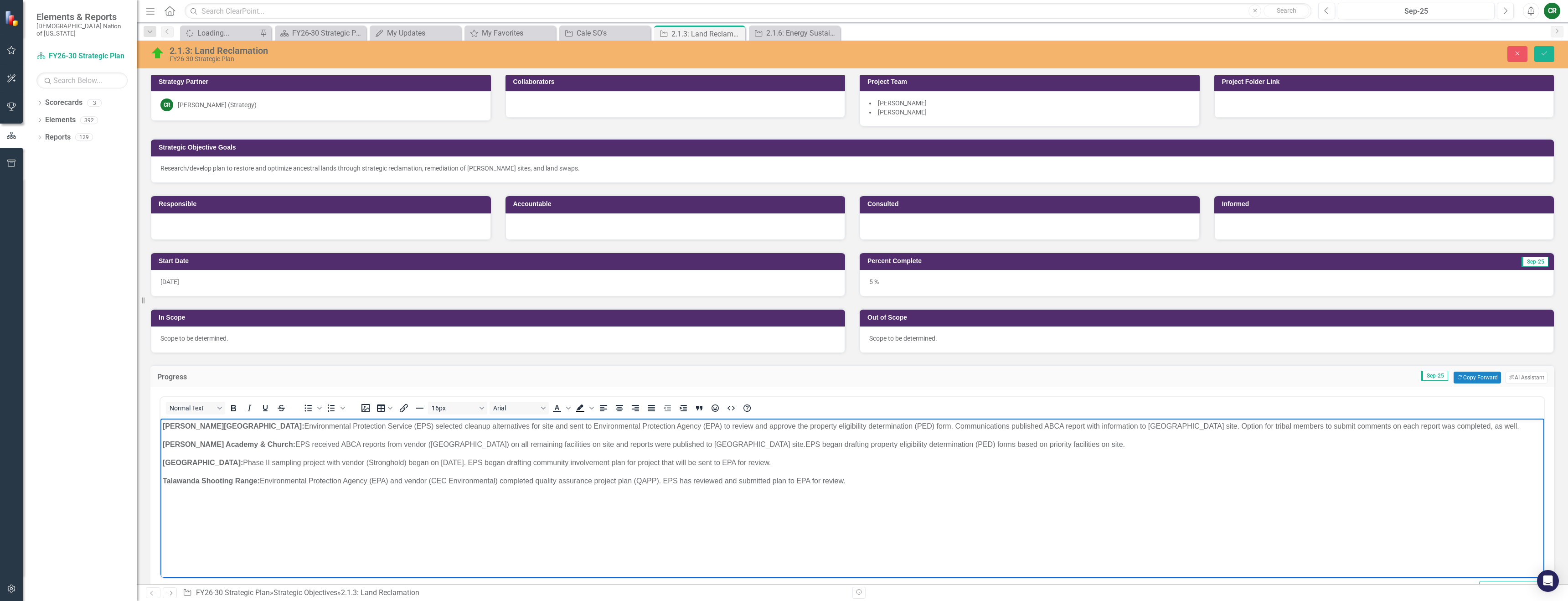
scroll to position [0, 0]
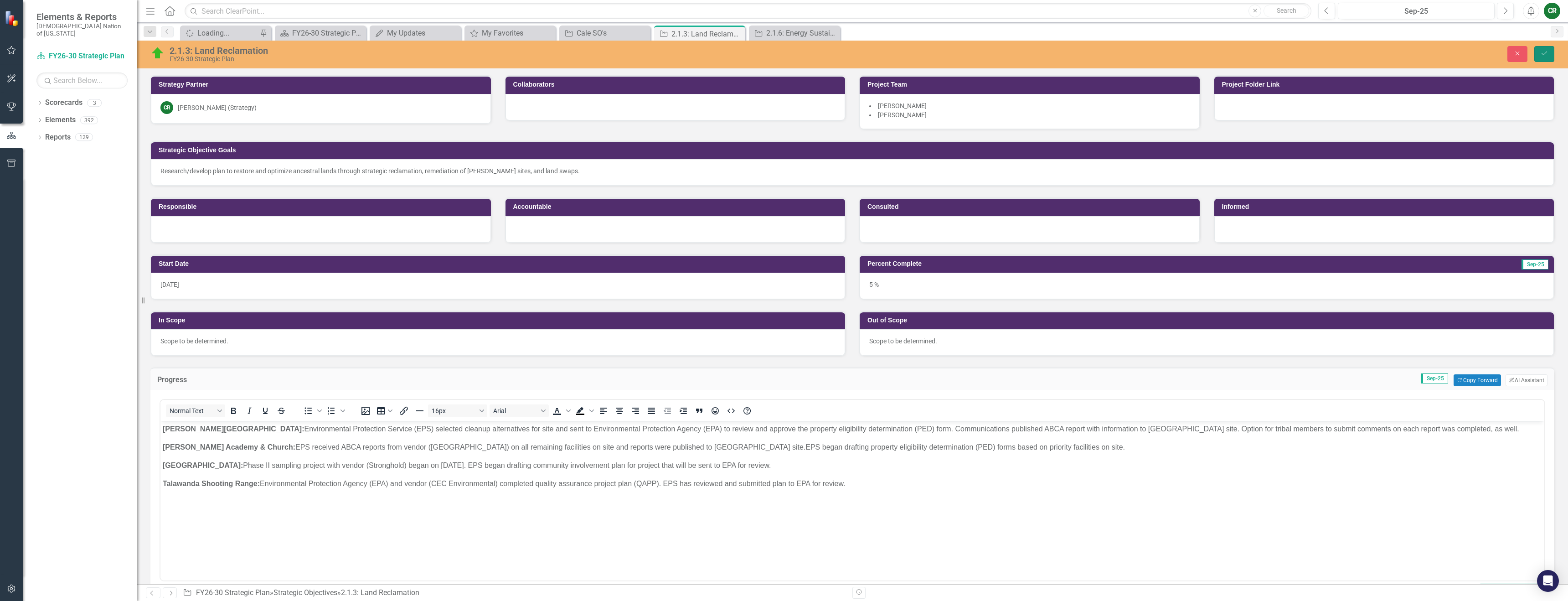
drag, startPoint x: 1550, startPoint y: 54, endPoint x: 1568, endPoint y: 79, distance: 30.8
click at [1551, 53] on button "Save" at bounding box center [1544, 54] width 20 height 16
